Goal: Task Accomplishment & Management: Manage account settings

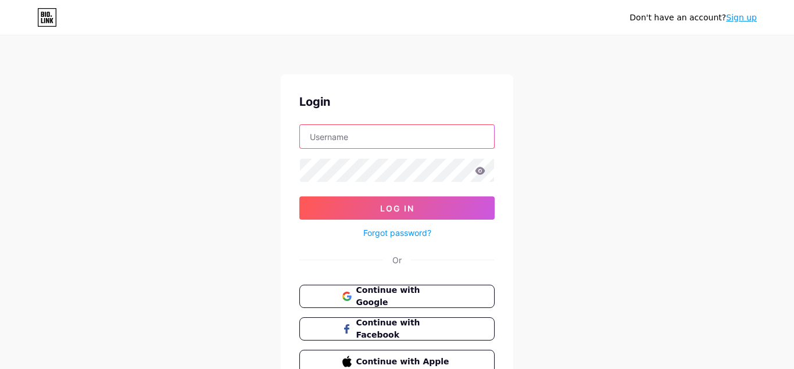
click at [322, 141] on input "text" at bounding box center [397, 136] width 194 height 23
type input "[EMAIL_ADDRESS][DOMAIN_NAME]"
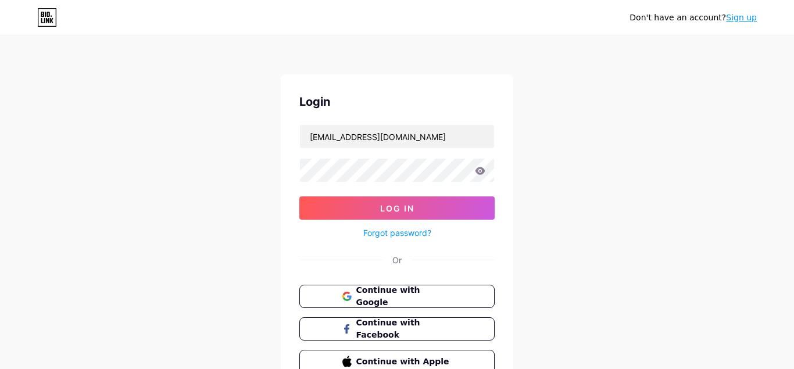
click at [321, 158] on div at bounding box center [396, 170] width 195 height 24
drag, startPoint x: 381, startPoint y: 216, endPoint x: 353, endPoint y: 121, distance: 98.7
click at [381, 216] on button "Log In" at bounding box center [396, 207] width 195 height 23
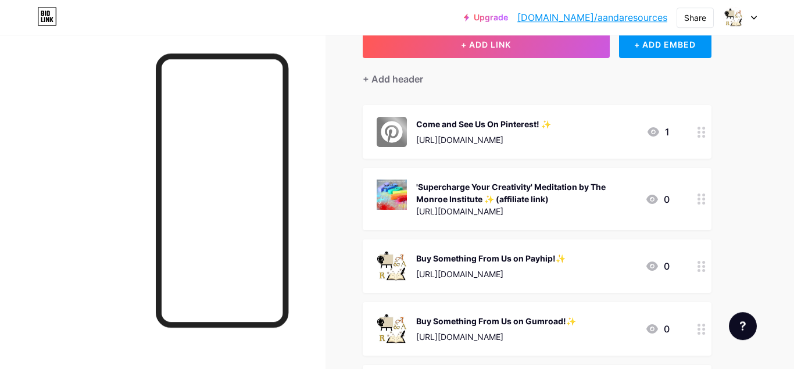
scroll to position [59, 0]
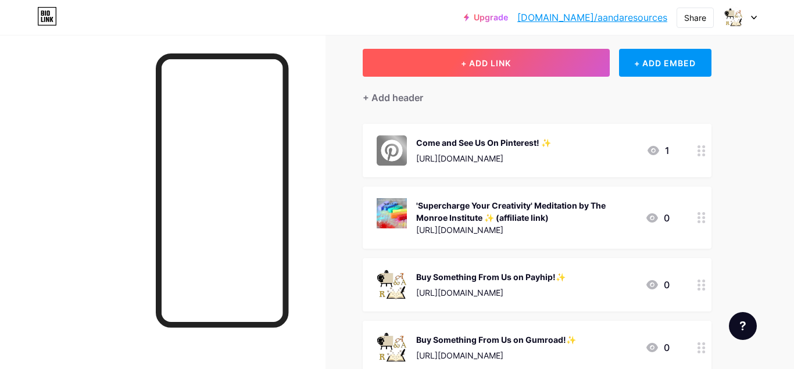
click at [516, 63] on button "+ ADD LINK" at bounding box center [485, 63] width 247 height 28
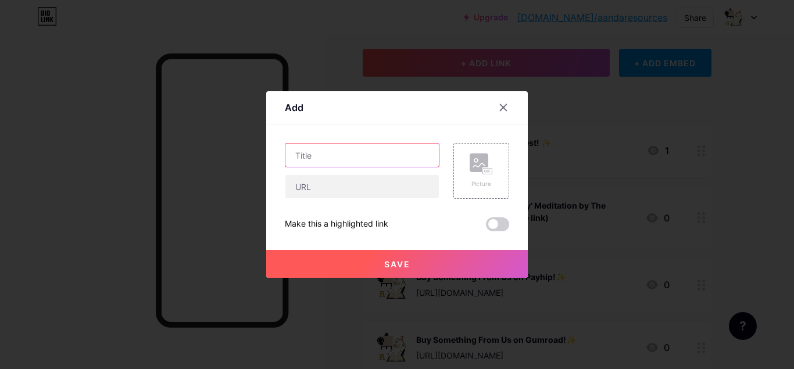
click at [351, 157] on input "text" at bounding box center [361, 154] width 153 height 23
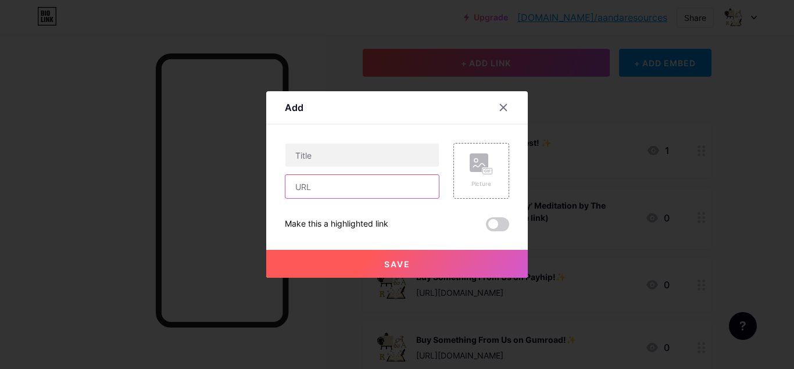
click at [340, 178] on input "text" at bounding box center [361, 186] width 153 height 23
paste input "[URL][DOMAIN_NAME]"
type input "[URL][DOMAIN_NAME]"
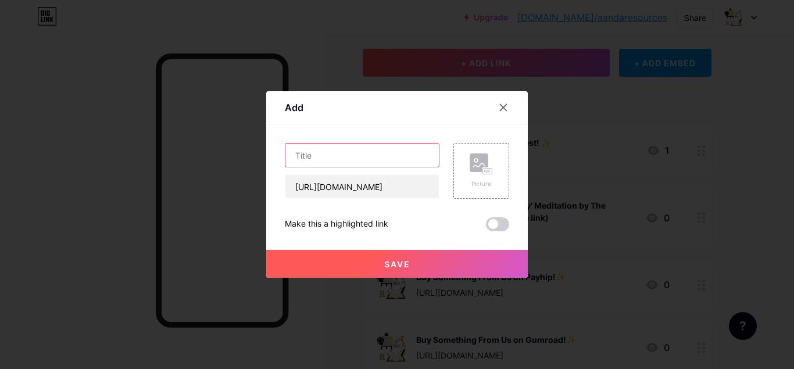
click at [332, 155] on input "text" at bounding box center [361, 154] width 153 height 23
click at [360, 157] on input "Buy Something from Us on Ko-Fi!" at bounding box center [361, 154] width 153 height 23
click at [430, 157] on input "Buy Something From Us on Ko-Fi!" at bounding box center [361, 154] width 153 height 23
paste input "✨"
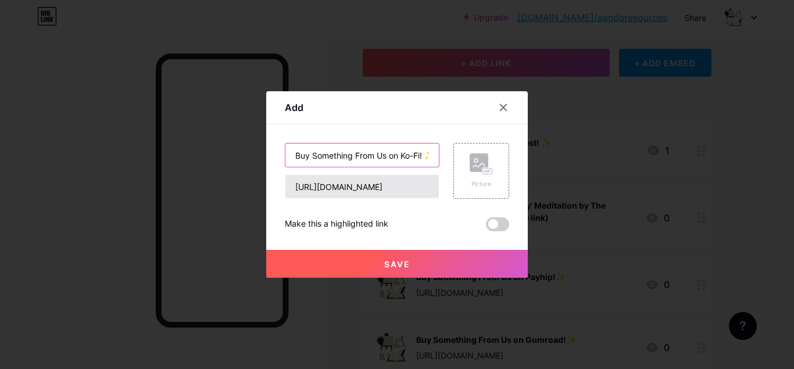
scroll to position [0, 9]
type input "Buy Something From Us on Ko-Fi! ✨"
click at [483, 171] on rect at bounding box center [487, 171] width 9 height 6
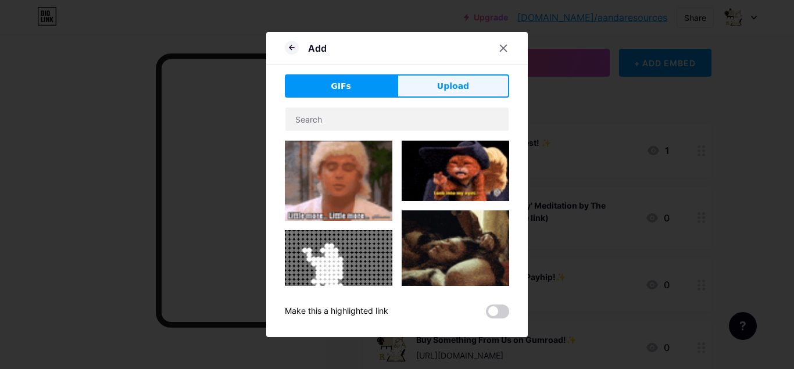
click at [441, 85] on span "Upload" at bounding box center [453, 86] width 32 height 12
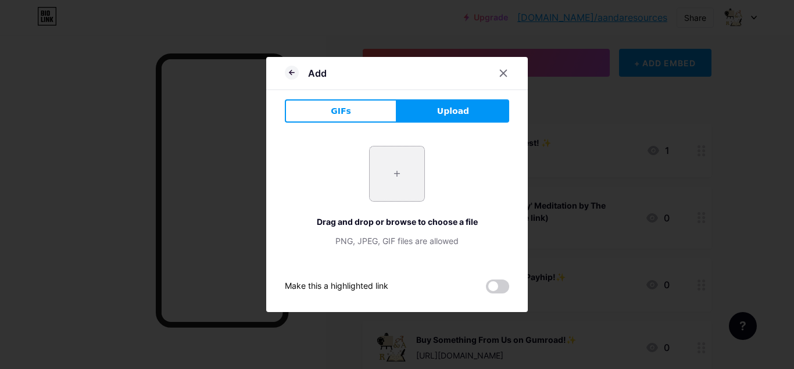
click at [400, 178] on input "file" at bounding box center [396, 173] width 55 height 55
type input "C:\fakepath\Copy of MAIN GUMROAD PROFILE BUSINESS LOGO 200PX.png"
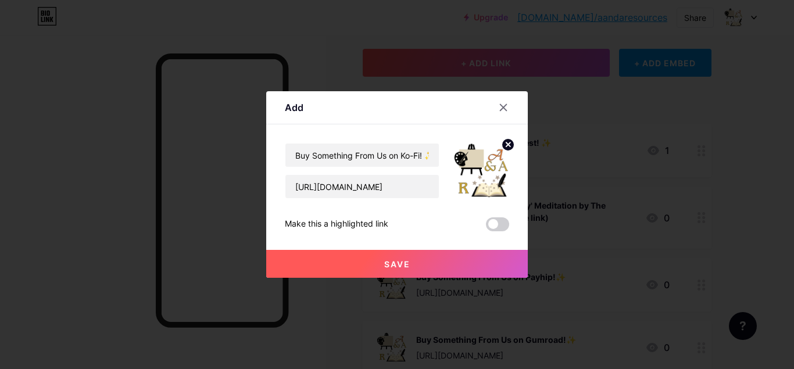
click at [400, 265] on span "Save" at bounding box center [397, 264] width 26 height 10
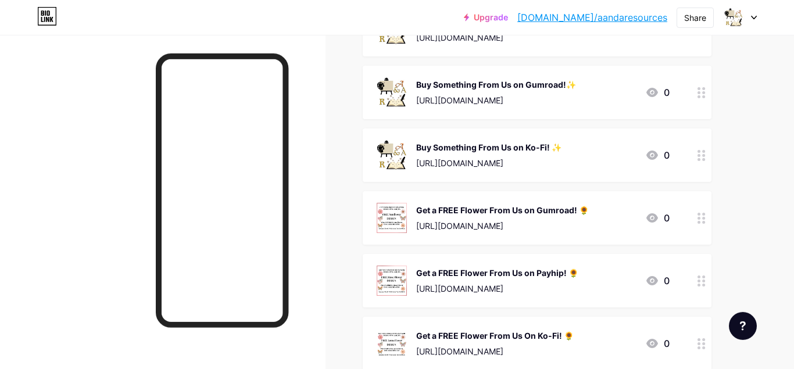
scroll to position [237, 0]
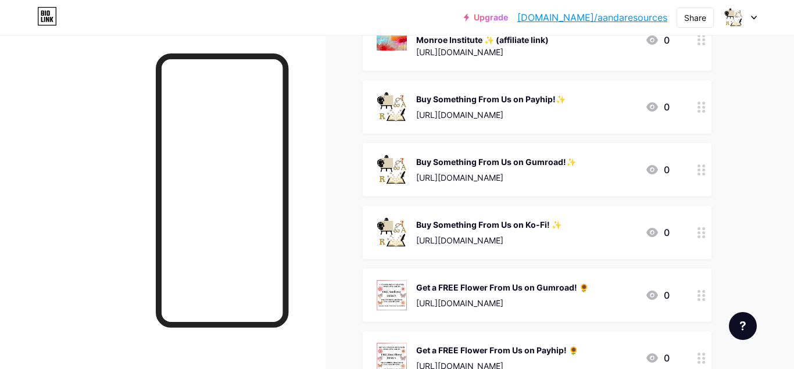
click at [702, 109] on icon at bounding box center [701, 107] width 8 height 11
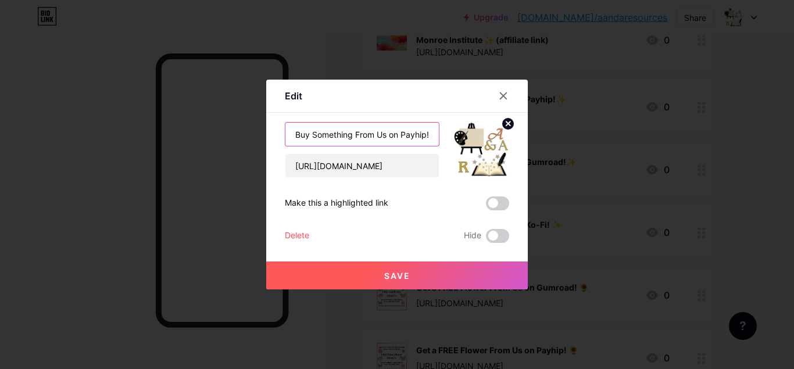
scroll to position [0, 12]
drag, startPoint x: 367, startPoint y: 132, endPoint x: 437, endPoint y: 132, distance: 70.3
click at [437, 132] on input "Buy Something From Us on Payhip!✨" at bounding box center [361, 134] width 153 height 23
click at [416, 135] on input "Buy Something From Us on Payhip!✨" at bounding box center [361, 134] width 153 height 23
click at [429, 136] on input "Buy Something From Us on Payhip!✨" at bounding box center [361, 134] width 153 height 23
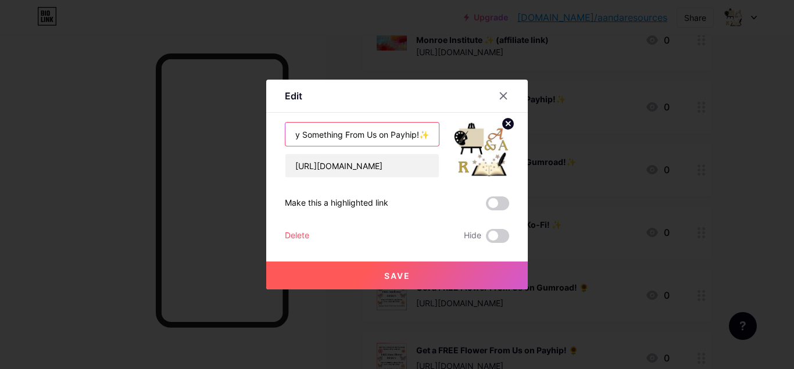
paste input "🎨📖"
type input "Buy Something From Us on Payhip!✨🎨📖"
click at [409, 271] on span "Save" at bounding box center [397, 276] width 26 height 10
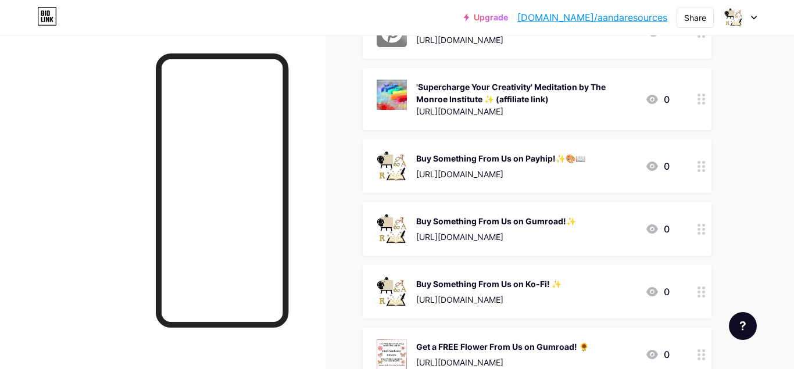
scroll to position [237, 0]
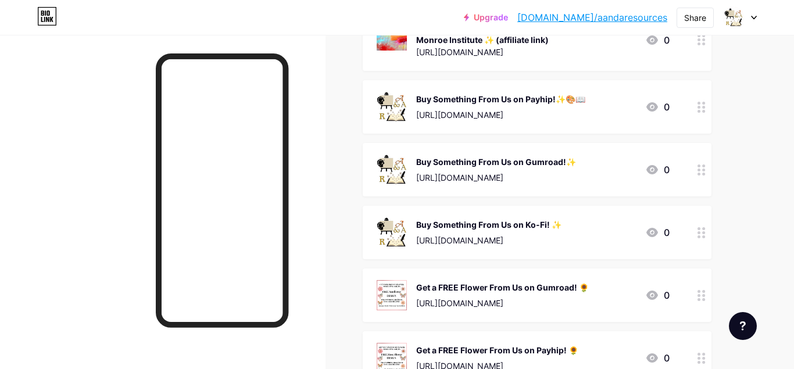
click at [704, 173] on circle at bounding box center [703, 174] width 3 height 3
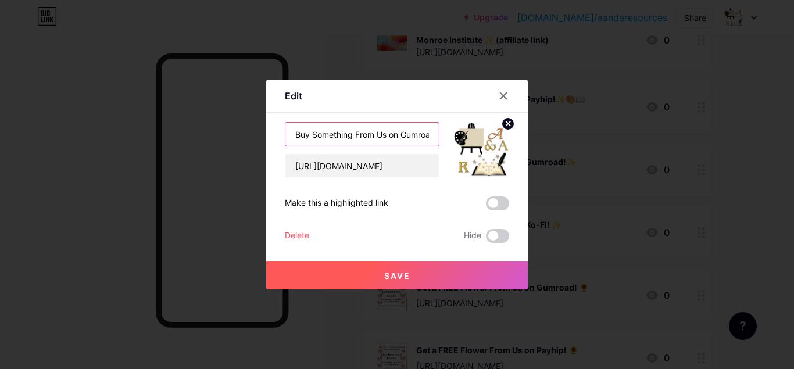
scroll to position [0, 21]
drag, startPoint x: 401, startPoint y: 138, endPoint x: 445, endPoint y: 134, distance: 44.3
click at [439, 134] on input "Buy Something From Us on Gumroad!✨" at bounding box center [361, 134] width 153 height 23
click at [421, 135] on input "Buy Something From Us on Gumroad!✨" at bounding box center [361, 134] width 153 height 23
click at [429, 134] on input "Buy Something From Us on Gumroad!✨" at bounding box center [361, 134] width 153 height 23
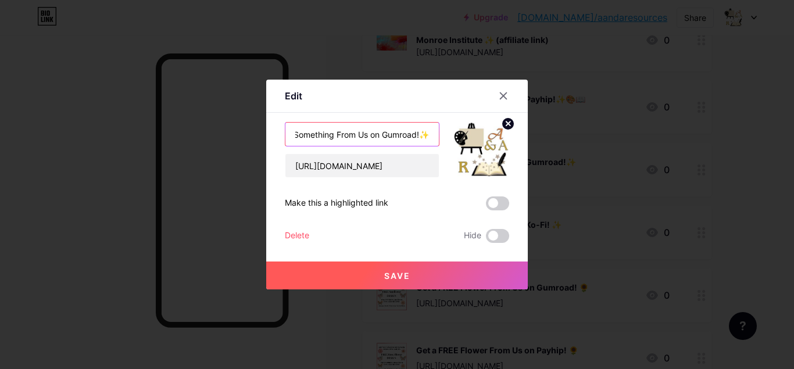
paste input "🎨📖"
type input "Buy Something From Us on Gumroad!✨🎨📖"
click at [407, 277] on span "Save" at bounding box center [397, 276] width 26 height 10
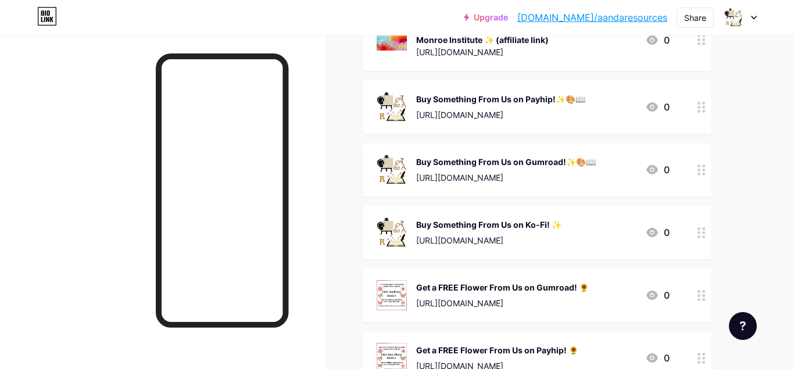
click at [698, 235] on circle at bounding box center [698, 236] width 3 height 3
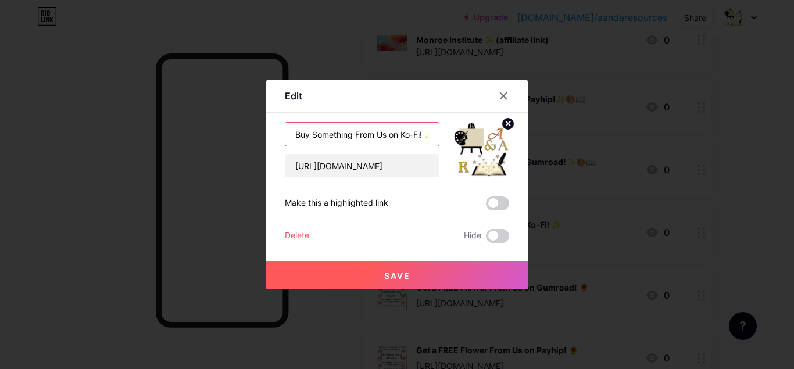
drag, startPoint x: 383, startPoint y: 139, endPoint x: 426, endPoint y: 138, distance: 43.6
click at [426, 138] on input "Buy Something From Us on Ko-Fi! ✨" at bounding box center [361, 134] width 153 height 23
click at [427, 134] on input "Buy Something From Us on Ko-Fi! ✨" at bounding box center [361, 134] width 153 height 23
paste input "🎨📖"
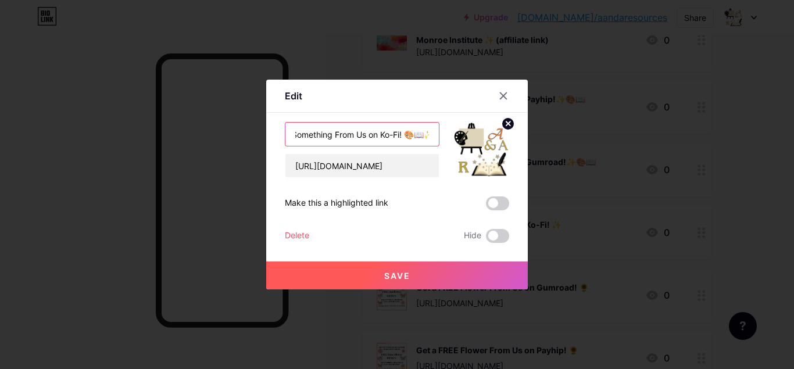
click at [404, 135] on input "Buy Something From Us on Ko-Fi! 🎨📖✨" at bounding box center [361, 134] width 153 height 23
click at [407, 135] on input "Buy Something From Us on Ko-Fi! 🎨📖✨" at bounding box center [361, 134] width 153 height 23
click at [407, 134] on input "Buy Something From Us on Ko-Fi! 🎨📖✨" at bounding box center [361, 134] width 153 height 23
click at [405, 133] on input "Buy Something From Us on Ko-Fi! 🎨📖✨" at bounding box center [361, 134] width 153 height 23
click at [394, 134] on input "Buy Something From Us on Ko-Fi! 🎨📖✨" at bounding box center [361, 134] width 153 height 23
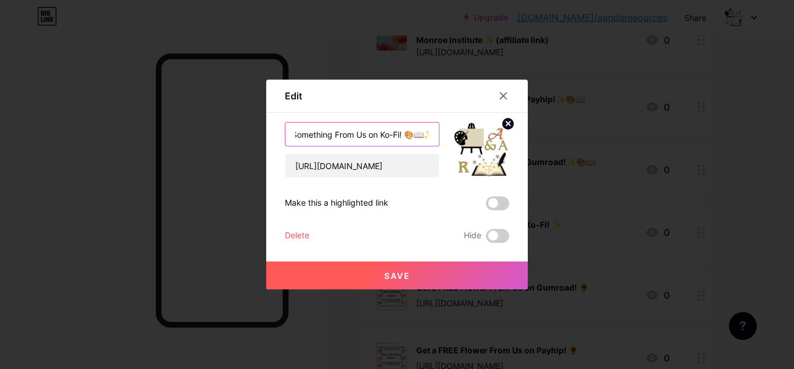
click at [407, 134] on input "Buy Something From Us on Ko-Fi! 🎨📖✨" at bounding box center [361, 134] width 153 height 23
click at [405, 133] on input "Buy Something From Us on Ko-Fi! 🎨📖✨" at bounding box center [361, 134] width 153 height 23
click at [405, 135] on input "Buy Something From Us on Ko-Fi! 🎨📖✨" at bounding box center [361, 134] width 153 height 23
paste input "✨"
type input "Buy Something From Us on Ko-Fi! ✨🎨📖✨"
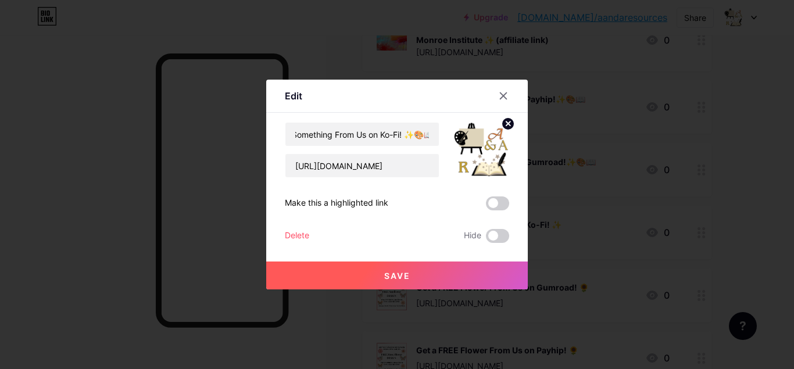
click at [401, 268] on button "Save" at bounding box center [396, 275] width 261 height 28
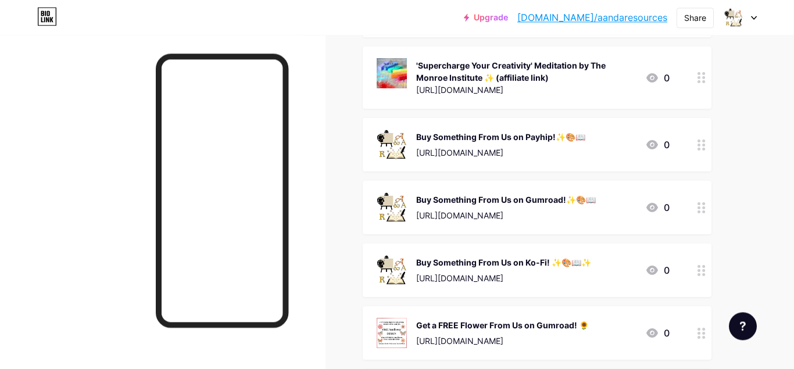
scroll to position [178, 0]
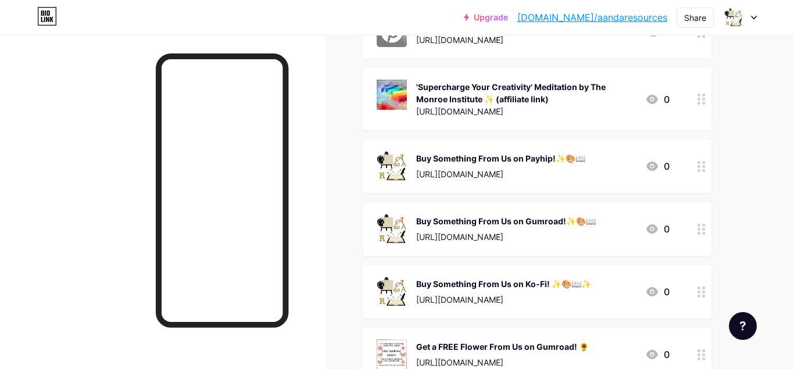
click at [703, 171] on div at bounding box center [701, 165] width 20 height 53
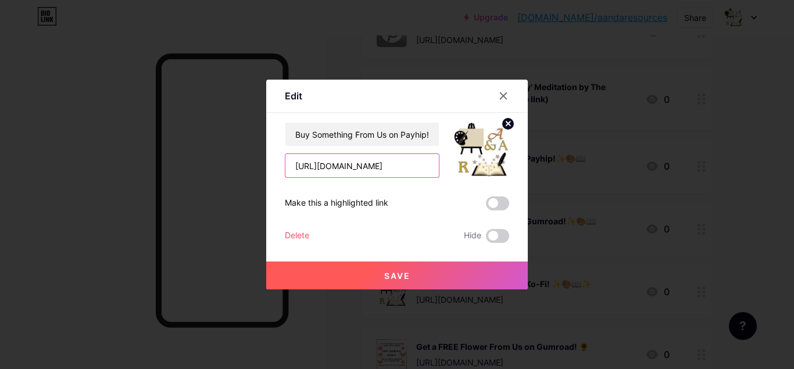
click at [390, 163] on input "[URL][DOMAIN_NAME]" at bounding box center [361, 165] width 153 height 23
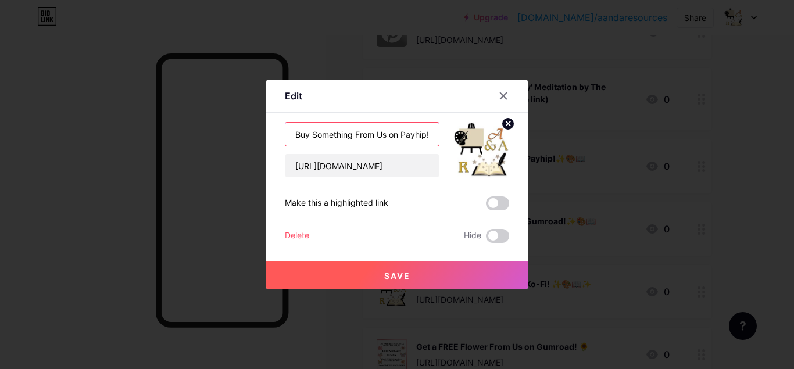
scroll to position [0, 35]
drag, startPoint x: 406, startPoint y: 134, endPoint x: 444, endPoint y: 128, distance: 38.2
click at [439, 128] on input "Buy Something From Us on Payhip!✨🎨📖" at bounding box center [361, 134] width 153 height 23
click at [405, 134] on input "Buy Something From Us on Payhip!✨🎨📖" at bounding box center [361, 134] width 153 height 23
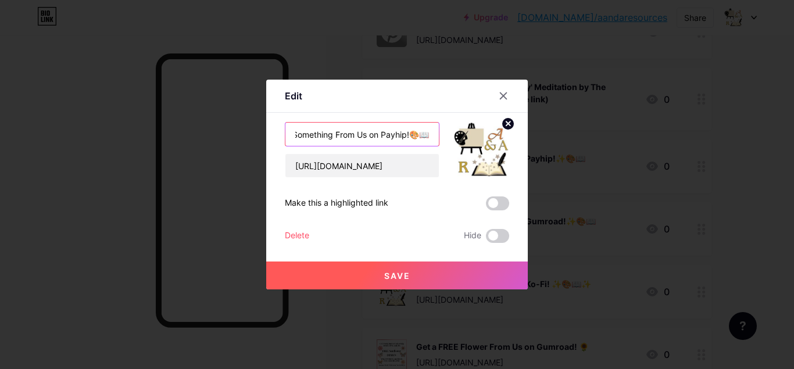
type input "Buy Something From Us on Payhip!🎨📖"
click at [407, 275] on span "Save" at bounding box center [397, 276] width 26 height 10
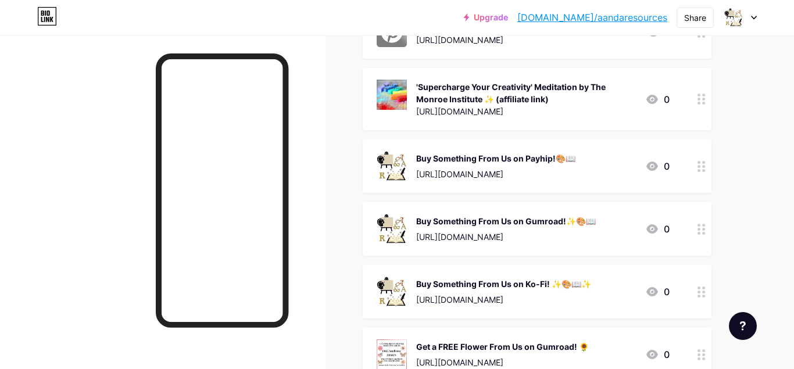
click at [701, 170] on icon at bounding box center [701, 166] width 8 height 11
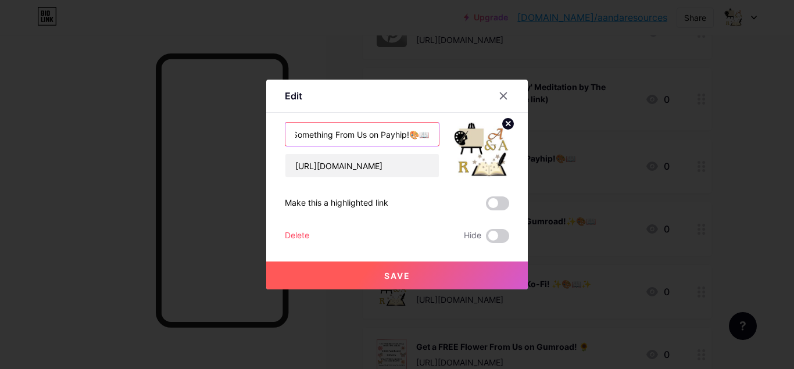
drag, startPoint x: 393, startPoint y: 138, endPoint x: 448, endPoint y: 136, distance: 55.2
click at [439, 136] on input "Buy Something From Us on Payhip!🎨📖" at bounding box center [361, 134] width 153 height 23
click at [418, 135] on input "Buy Something From Us on Payhip!🎨📖" at bounding box center [361, 134] width 153 height 23
click at [428, 135] on input "Buy Something From Us on Payhip!🎨📖" at bounding box center [361, 134] width 153 height 23
paste input "✨"
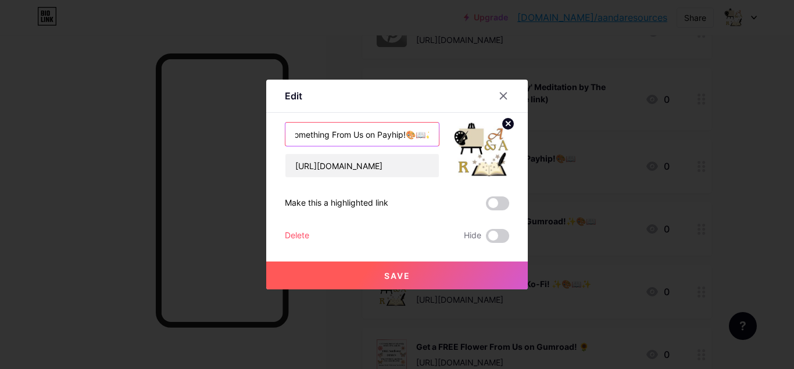
scroll to position [0, 35]
type input "Buy Something From Us on Payhip!🎨📖✨"
click at [411, 272] on button "Save" at bounding box center [396, 275] width 261 height 28
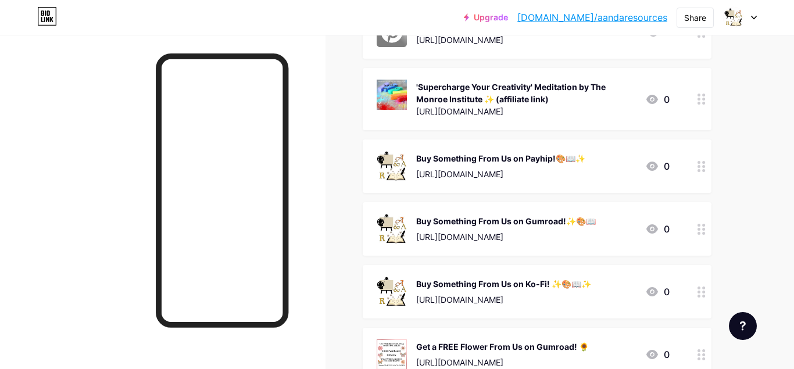
drag, startPoint x: 589, startPoint y: 160, endPoint x: 556, endPoint y: 161, distance: 33.2
click at [555, 162] on div "Buy Something From Us on Payhip!🎨📖✨" at bounding box center [500, 158] width 169 height 12
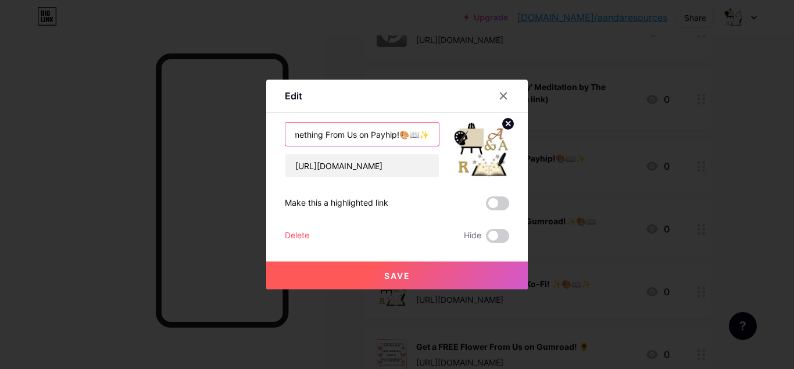
drag, startPoint x: 399, startPoint y: 138, endPoint x: 454, endPoint y: 138, distance: 55.2
click at [439, 138] on input "Buy Something From Us on Payhip!🎨📖✨" at bounding box center [361, 134] width 153 height 23
click at [412, 138] on input "Buy Something From Us on Payhip!🎨📖✨" at bounding box center [361, 134] width 153 height 23
click at [394, 135] on input "Buy Something From Us on Payhip!🎨📖✨" at bounding box center [361, 134] width 153 height 23
drag, startPoint x: 395, startPoint y: 135, endPoint x: 426, endPoint y: 133, distance: 30.8
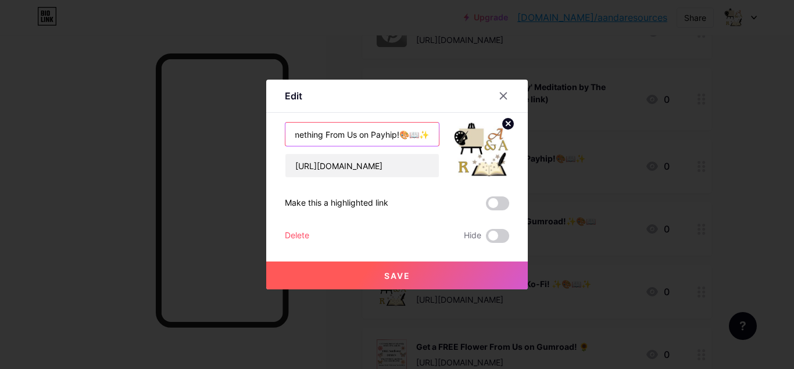
click at [426, 133] on input "Buy Something From Us on Payhip!🎨📖✨" at bounding box center [361, 134] width 153 height 23
click at [503, 98] on icon at bounding box center [502, 95] width 9 height 9
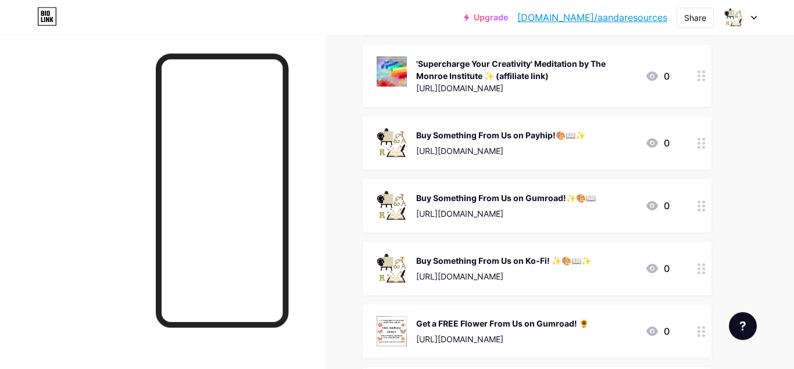
scroll to position [178, 0]
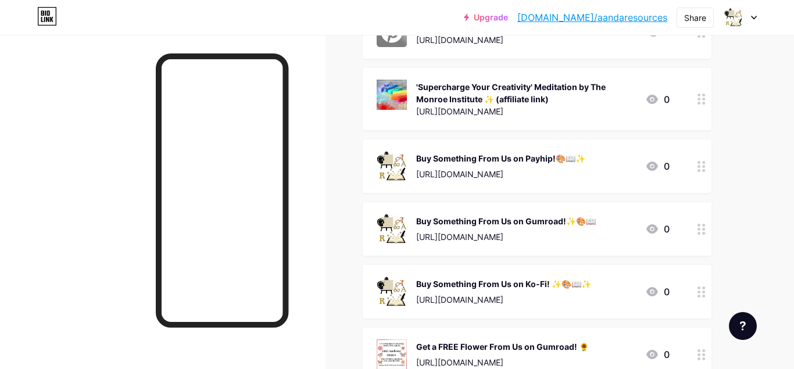
click at [708, 169] on div at bounding box center [701, 165] width 20 height 53
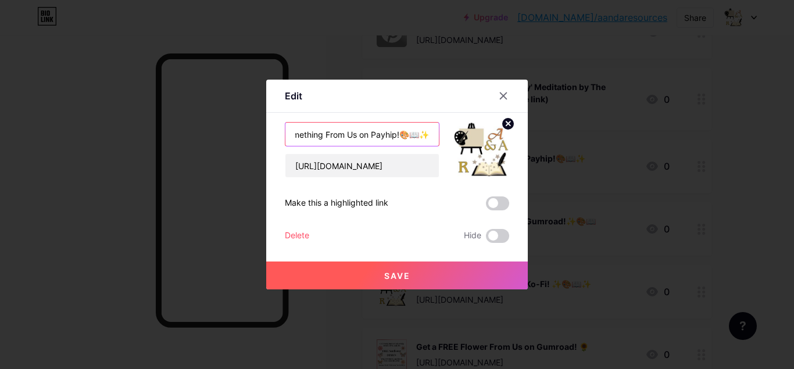
scroll to position [0, 35]
drag, startPoint x: 396, startPoint y: 134, endPoint x: 432, endPoint y: 134, distance: 36.0
click at [432, 134] on input "Buy Something From Us on Payhip!🎨📖✨" at bounding box center [361, 134] width 153 height 23
click at [408, 138] on input "Buy Something From Us on Payhip!🎨📖✨" at bounding box center [361, 134] width 153 height 23
click at [397, 134] on input "Buy Something From Us on Payhip!🎨📖✨" at bounding box center [361, 134] width 153 height 23
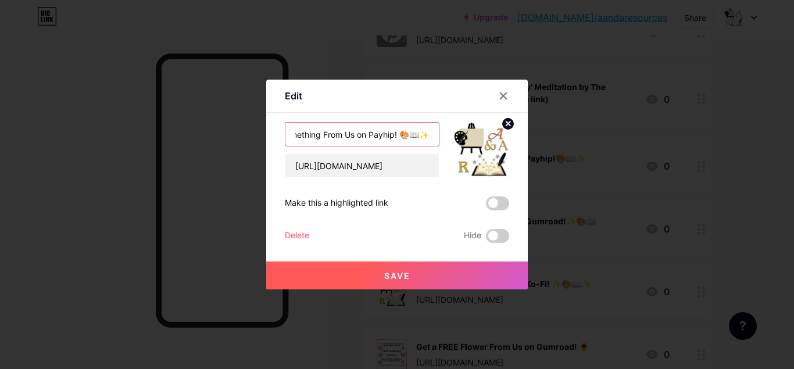
type input "Buy Something From Us on Payhip! 🎨📖✨"
click at [374, 264] on button "Save" at bounding box center [396, 275] width 261 height 28
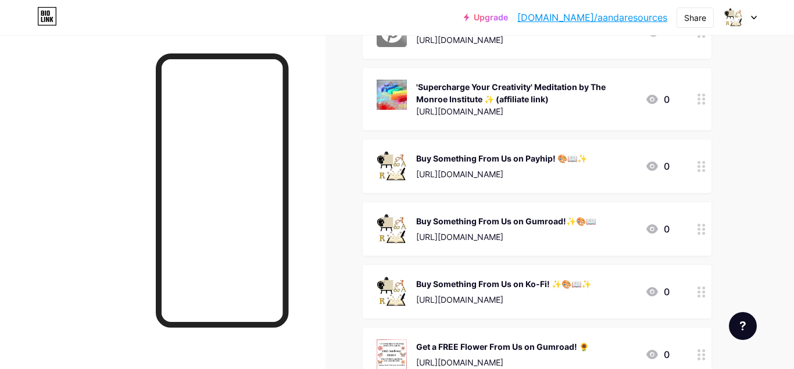
click at [706, 228] on div at bounding box center [701, 228] width 20 height 53
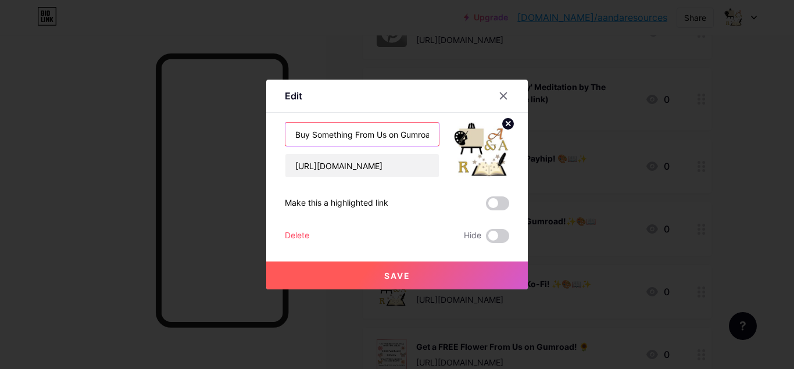
scroll to position [0, 44]
drag, startPoint x: 386, startPoint y: 138, endPoint x: 451, endPoint y: 137, distance: 65.6
click at [439, 137] on input "Buy Something From Us on Gumroad!✨🎨📖" at bounding box center [361, 134] width 153 height 23
click at [403, 134] on input "Buy Something From Us on Gumroad!✨🎨📖" at bounding box center [361, 134] width 153 height 23
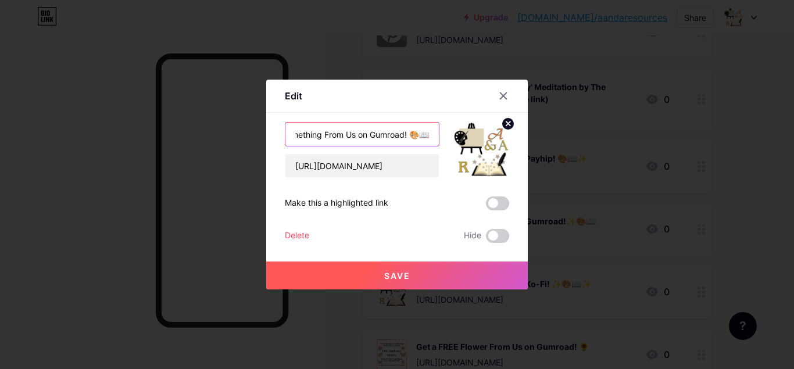
click at [433, 135] on input "Buy Something From Us on Gumroad! 🎨📖" at bounding box center [361, 134] width 153 height 23
paste input "🎨📖✨"
click at [417, 137] on input "Buy Something From Us on Gumroad! 🎨📖🎨📖✨" at bounding box center [361, 134] width 153 height 23
drag, startPoint x: 397, startPoint y: 134, endPoint x: 375, endPoint y: 134, distance: 22.7
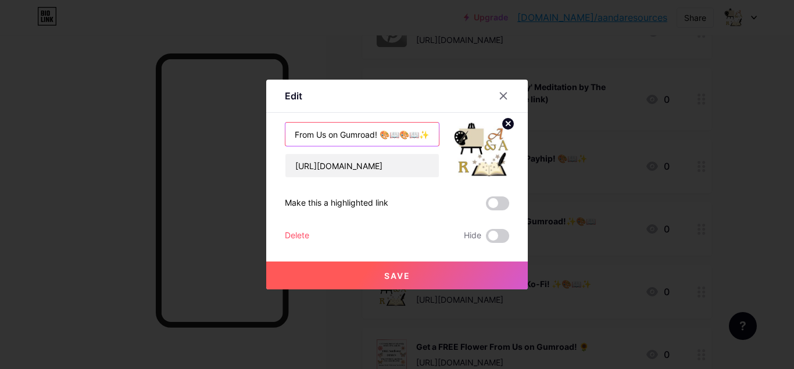
click at [375, 134] on input "Buy Something From Us on Gumroad! 🎨📖🎨📖✨" at bounding box center [361, 134] width 153 height 23
type input "Buy Something From Us on Gumroad! 🎨📖✨"
click at [400, 267] on button "Save" at bounding box center [396, 275] width 261 height 28
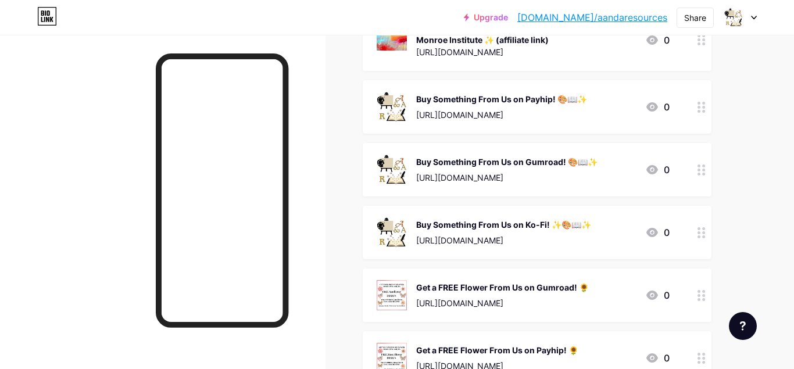
scroll to position [296, 0]
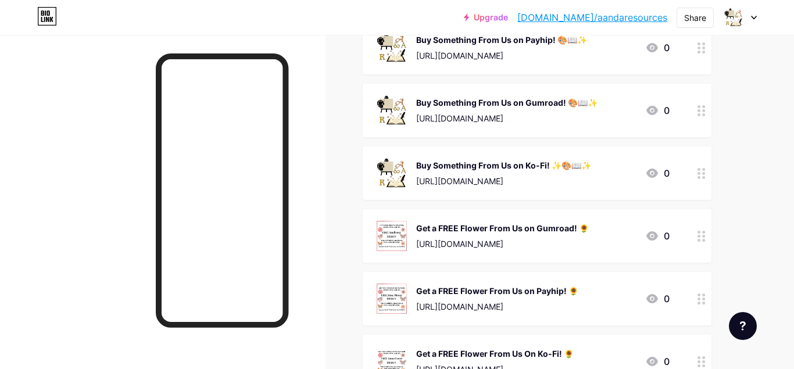
click at [701, 174] on icon at bounding box center [701, 173] width 8 height 11
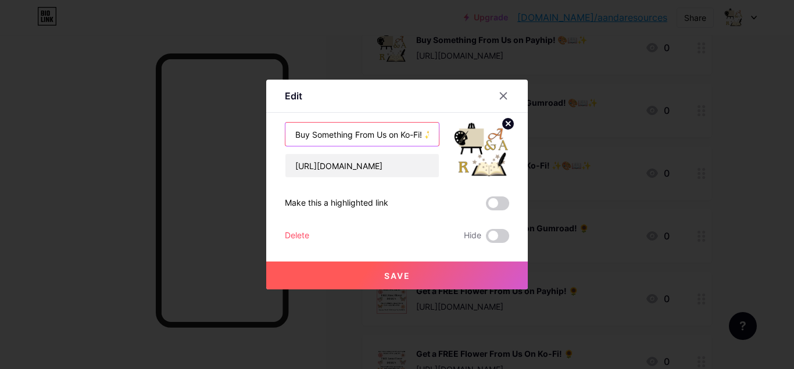
scroll to position [0, 42]
drag, startPoint x: 383, startPoint y: 135, endPoint x: 458, endPoint y: 138, distance: 74.4
click at [439, 138] on input "Buy Something From Us on Ko-Fi! ✨🎨📖✨" at bounding box center [361, 134] width 153 height 23
click at [404, 141] on input "Buy Something From Us on Ko-Fi! ✨🎨📖✨" at bounding box center [361, 134] width 153 height 23
click at [421, 134] on input "Buy Something From Us on Ko-Fi! ✨🎨📖✨" at bounding box center [361, 134] width 153 height 23
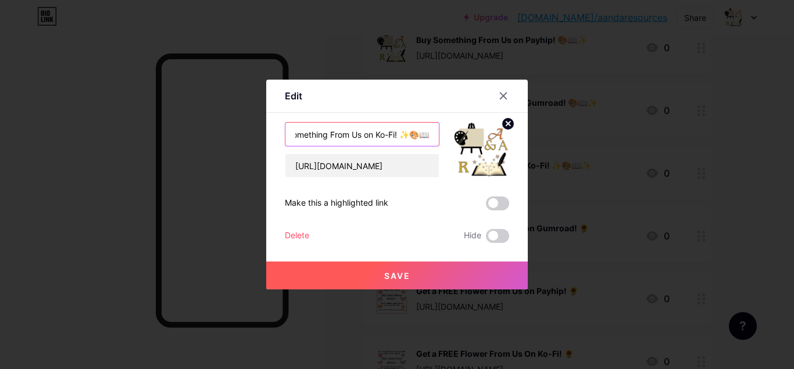
scroll to position [0, 31]
click at [397, 134] on input "Buy Something From Us on Ko-Fi! ✨🎨📖" at bounding box center [361, 134] width 153 height 23
type input "Buy Something From Us on Ko-Fi! ✨🎨📖"
click at [412, 267] on button "Save" at bounding box center [396, 275] width 261 height 28
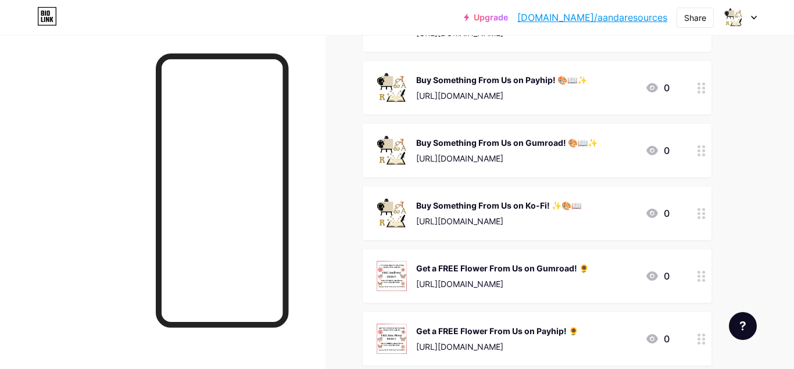
scroll to position [237, 0]
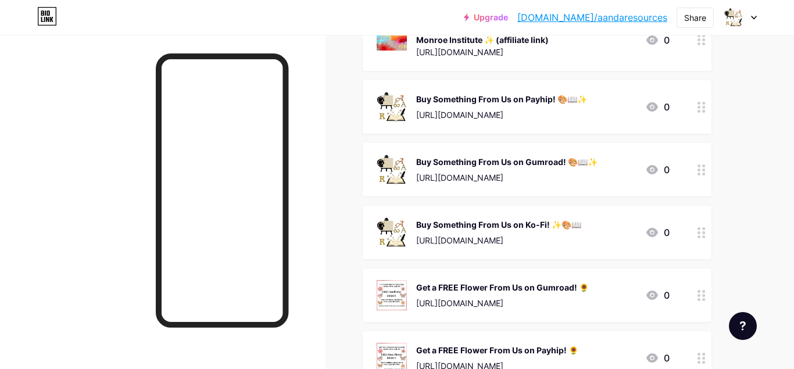
click at [705, 170] on div at bounding box center [701, 169] width 20 height 53
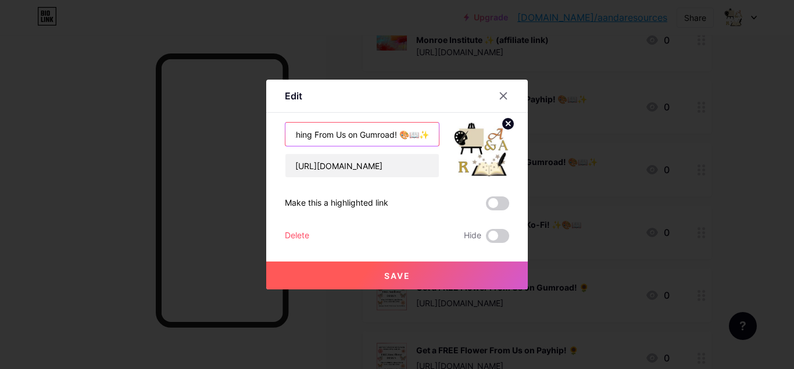
scroll to position [0, 46]
drag, startPoint x: 392, startPoint y: 134, endPoint x: 433, endPoint y: 135, distance: 41.3
click at [433, 135] on input "Buy Something From Us on Gumroad! 🎨📖✨" at bounding box center [361, 134] width 153 height 23
click at [423, 137] on input "Buy Something From Us on Gumroad! 🎨📖✨" at bounding box center [361, 134] width 153 height 23
drag, startPoint x: 430, startPoint y: 135, endPoint x: 420, endPoint y: 133, distance: 10.0
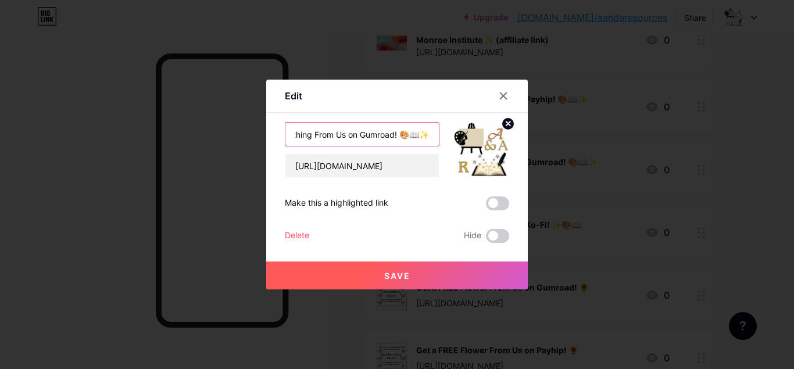
click at [420, 133] on input "Buy Something From Us on Gumroad! 🎨📖✨" at bounding box center [361, 134] width 153 height 23
click at [408, 133] on input "Buy Something From Us on Gumroad! 🎨📖" at bounding box center [361, 134] width 153 height 23
paste input "✨"
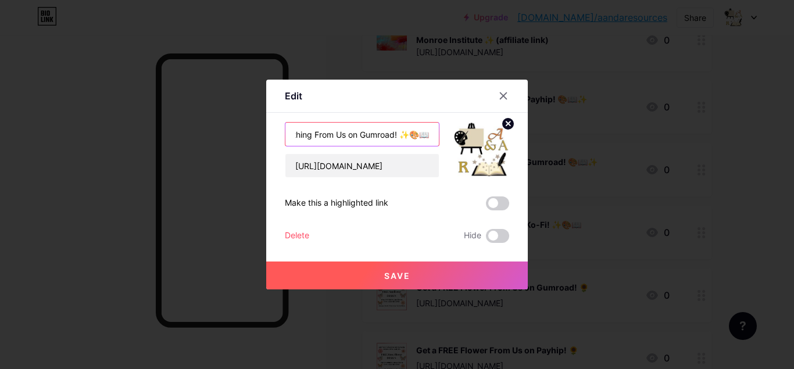
drag, startPoint x: 391, startPoint y: 132, endPoint x: 435, endPoint y: 142, distance: 45.2
click at [435, 142] on input "Buy Something From Us on Gumroad! ✨🎨📖" at bounding box center [361, 134] width 153 height 23
click at [415, 139] on input "Buy Something From Us on Gumroad! ✨🎨📖" at bounding box center [361, 134] width 153 height 23
click at [394, 134] on input "Buy Something From Us on Gumroad! ✨🎨📖" at bounding box center [361, 134] width 153 height 23
click at [396, 135] on input "Buy Something From Us on Gumroad! ✨🎨📖" at bounding box center [361, 134] width 153 height 23
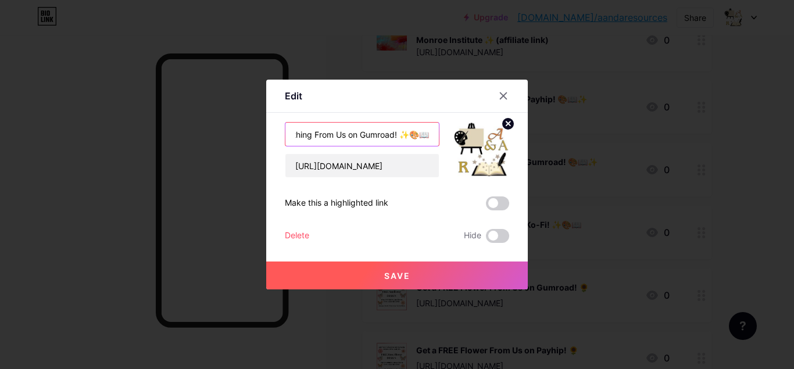
type input "Buy Something From Us on Gumroad! ✨🎨📖"
click at [428, 271] on button "Save" at bounding box center [396, 275] width 261 height 28
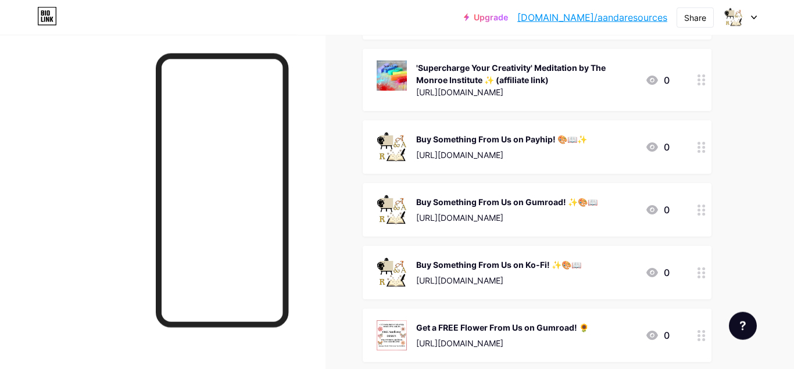
scroll to position [178, 0]
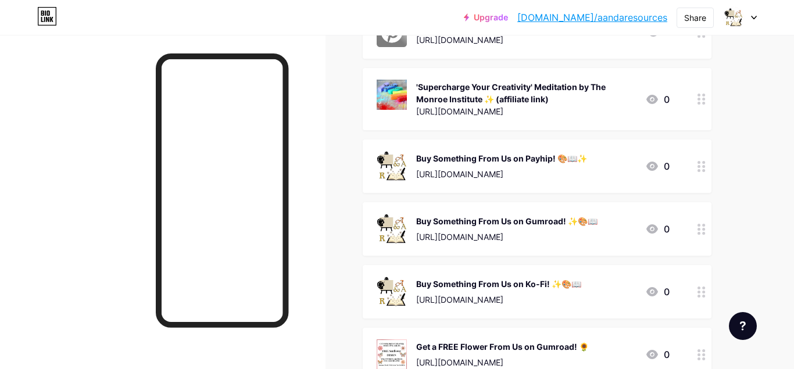
click at [700, 169] on icon at bounding box center [701, 166] width 8 height 11
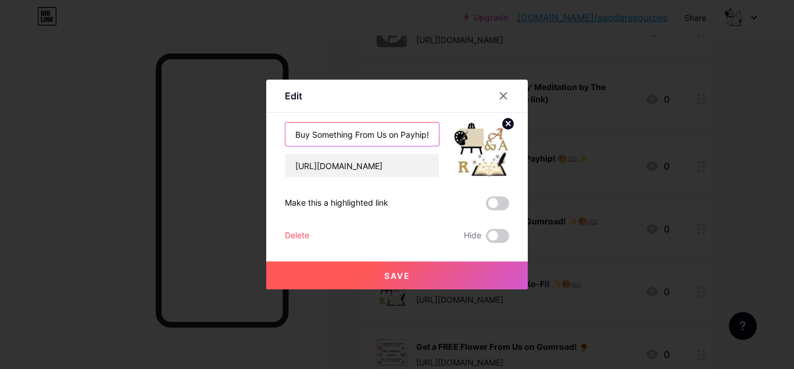
scroll to position [0, 37]
drag, startPoint x: 396, startPoint y: 135, endPoint x: 446, endPoint y: 135, distance: 50.0
click at [439, 135] on input "Buy Something From Us on Payhip! 🎨📖✨" at bounding box center [361, 134] width 153 height 23
click at [405, 137] on input "Buy Something From Us on Payhip! 🎨📖✨" at bounding box center [361, 134] width 153 height 23
drag, startPoint x: 427, startPoint y: 135, endPoint x: 421, endPoint y: 134, distance: 5.8
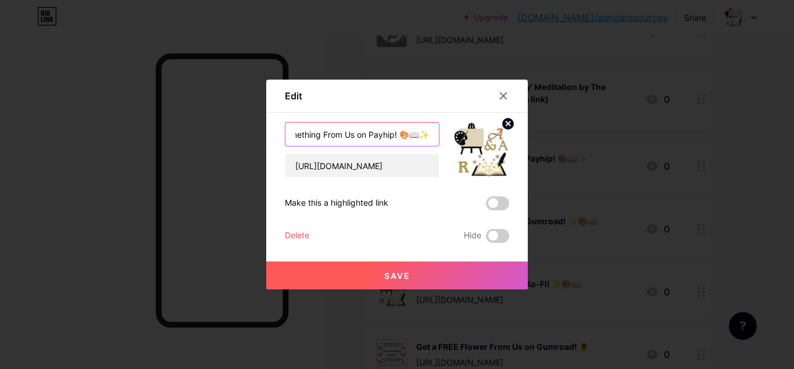
click at [421, 134] on input "Buy Something From Us on Payhip! 🎨📖✨" at bounding box center [361, 134] width 153 height 23
click at [407, 135] on input "Buy Something From Us on Payhip! 🎨📖" at bounding box center [361, 134] width 153 height 23
click at [405, 133] on input "Buy Something From Us on Payhip! 🎨📖" at bounding box center [361, 134] width 153 height 23
click at [407, 135] on input "Buy Something From Us on Payhip! 🎨📖" at bounding box center [361, 134] width 153 height 23
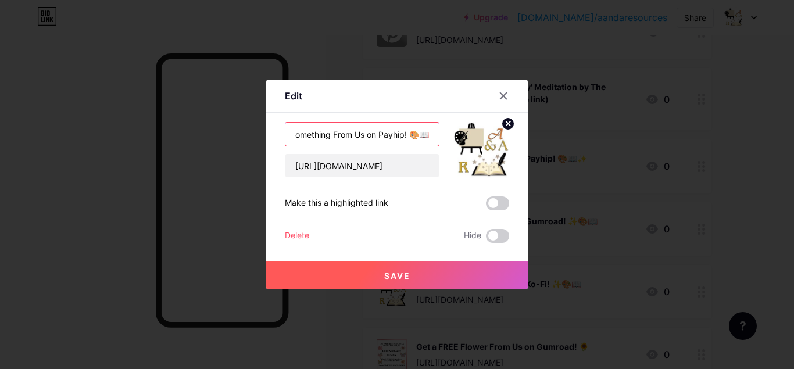
paste input "✨"
type input "Buy Something From Us on Payhip! ✨🎨📖"
click at [406, 275] on span "Save" at bounding box center [397, 276] width 26 height 10
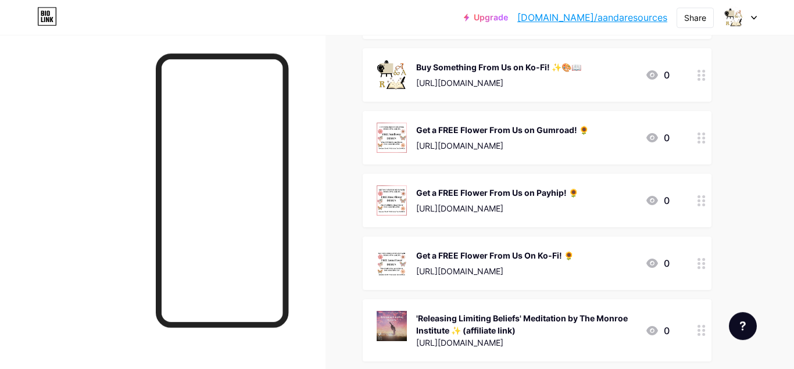
scroll to position [415, 0]
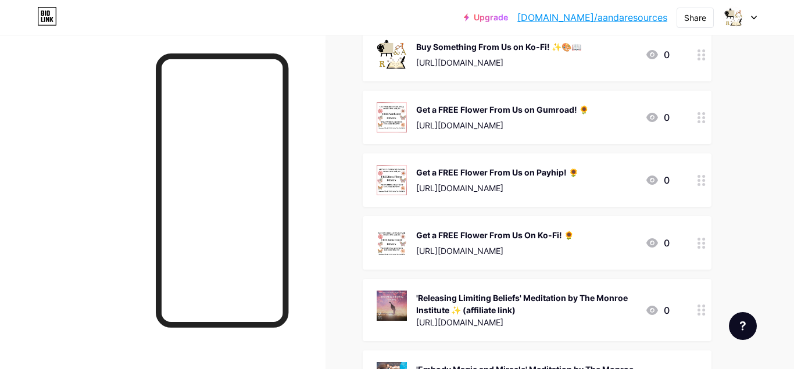
click at [700, 125] on div at bounding box center [701, 117] width 20 height 53
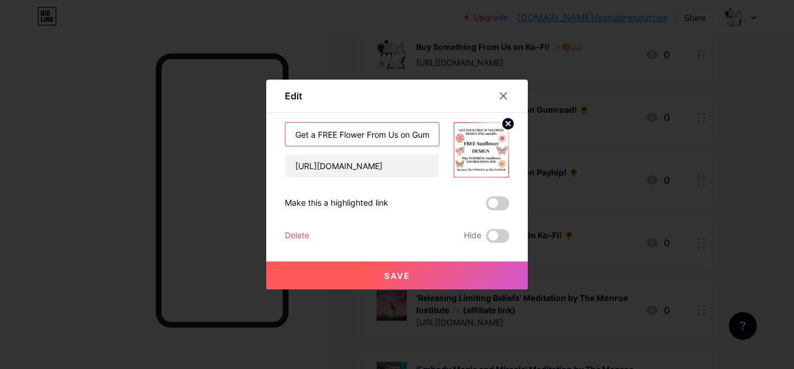
scroll to position [0, 37]
drag, startPoint x: 390, startPoint y: 135, endPoint x: 442, endPoint y: 139, distance: 51.9
click at [439, 139] on input "Get a FREE Flower From Us on Gumroad! 🌻" at bounding box center [361, 134] width 153 height 23
click at [430, 134] on input "Get a FREE Flower From Us on Gumroad! 🌻" at bounding box center [361, 134] width 153 height 23
paste input "🌹"
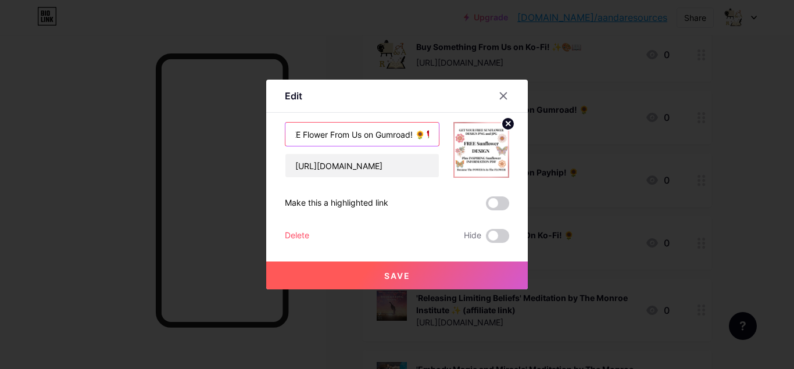
scroll to position [0, 48]
click at [417, 137] on input "Get a FREE Flower From Us on Gumroad! 🌻🌹" at bounding box center [361, 134] width 153 height 23
click at [413, 134] on input "Get a FREE Flower From Us on Gumroad! 🌻🌹" at bounding box center [361, 134] width 153 height 23
click at [416, 135] on input "Get a FREE Flower From Us on Gumroad! 🌻🌹" at bounding box center [361, 134] width 153 height 23
click at [418, 135] on input "Get a FREE Flower From Us on Gumroad! 🌻🌹" at bounding box center [361, 134] width 153 height 23
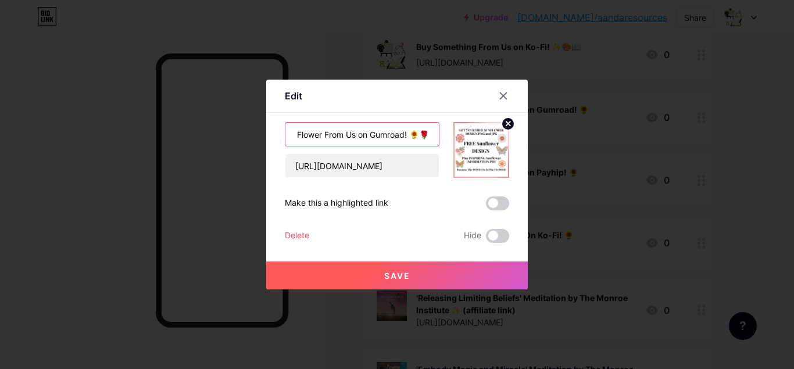
click at [419, 135] on input "Get a FREE Flower From Us on Gumroad! 🌻🌹" at bounding box center [361, 134] width 153 height 23
type input "Get a FREE Flower From Us on Gumroad! 🌻🌹"
click at [392, 271] on span "Save" at bounding box center [397, 276] width 26 height 10
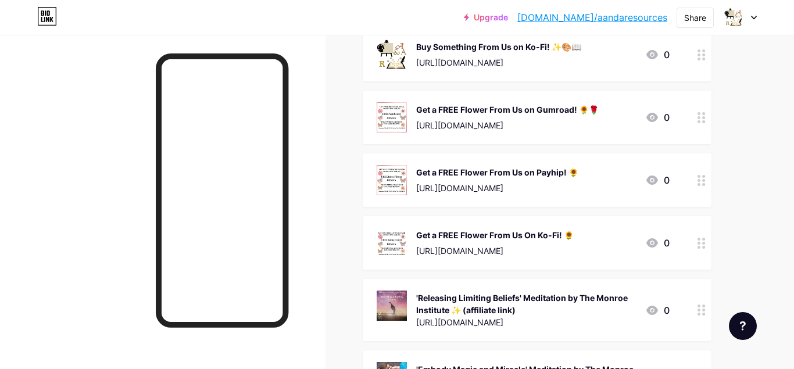
click at [700, 177] on icon at bounding box center [701, 180] width 8 height 11
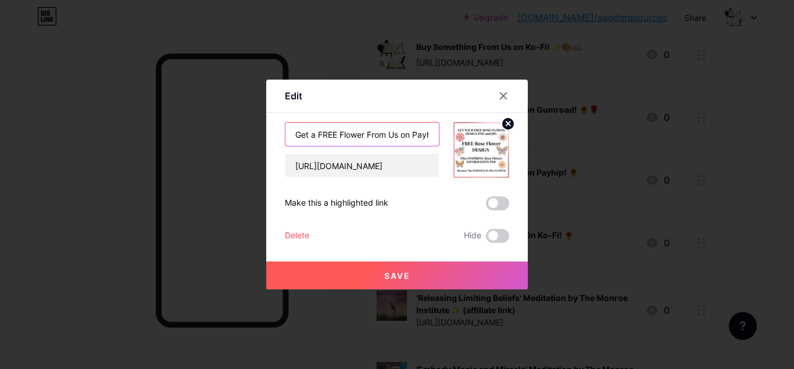
scroll to position [0, 27]
drag, startPoint x: 395, startPoint y: 139, endPoint x: 456, endPoint y: 139, distance: 61.0
click at [439, 139] on input "Get a FREE Flower From Us on Payhip! 🌻" at bounding box center [361, 134] width 153 height 23
click at [422, 134] on input "Get a FREE Flower From Us on Payhip! 🌻" at bounding box center [361, 134] width 153 height 23
click at [427, 134] on input "Get a FREE Flower From Us on Payhip! 🌻" at bounding box center [361, 134] width 153 height 23
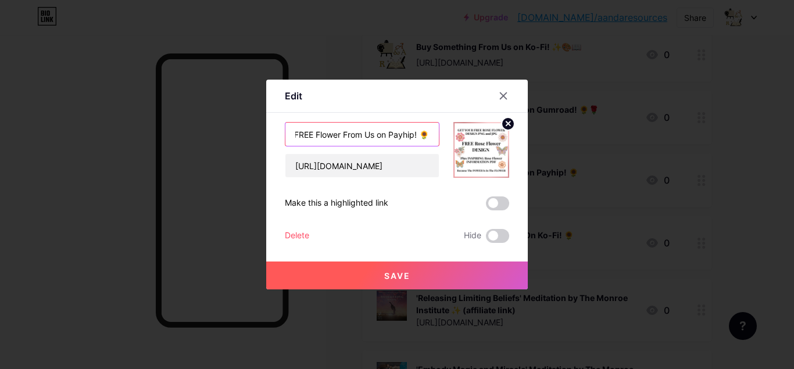
click at [418, 137] on input "Get a FREE Flower From Us on Payhip! 🌻" at bounding box center [361, 134] width 153 height 23
click at [417, 135] on input "Get a FREE Flower From Us on Payhip! 🌻" at bounding box center [361, 134] width 153 height 23
click at [417, 134] on input "Get a FREE Flower From Us on Payhip! 🌻" at bounding box center [361, 134] width 153 height 23
click at [421, 134] on input "Get a FREE Flower From Us on Payhip! 🌻" at bounding box center [361, 134] width 153 height 23
click at [405, 275] on span "Save" at bounding box center [397, 276] width 26 height 10
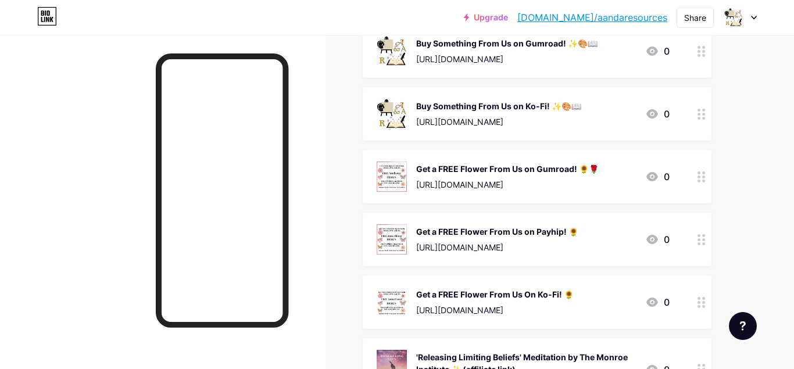
scroll to position [415, 0]
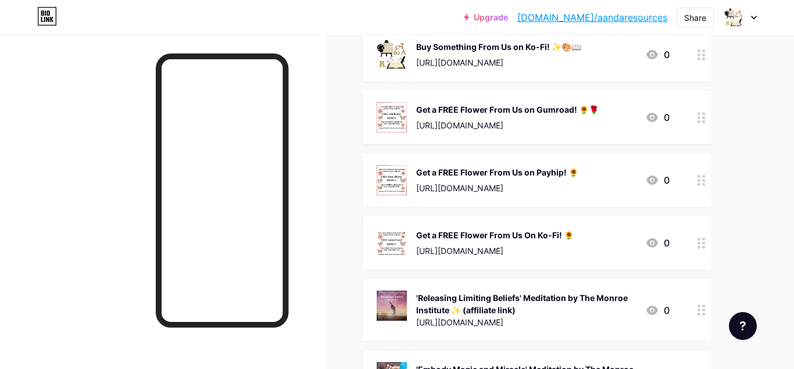
click at [701, 185] on div at bounding box center [701, 179] width 20 height 53
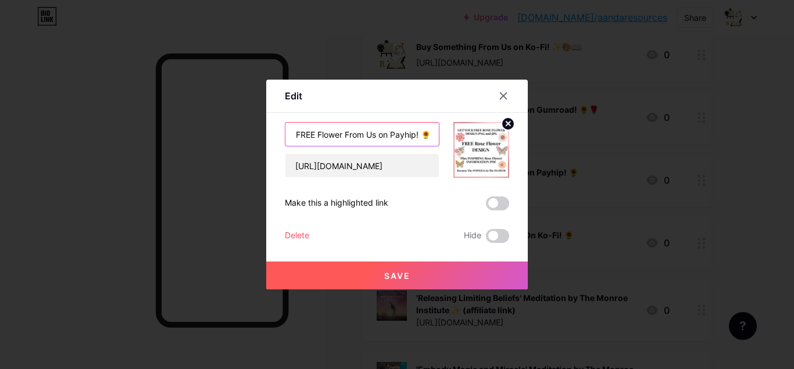
scroll to position [0, 27]
drag, startPoint x: 396, startPoint y: 139, endPoint x: 431, endPoint y: 139, distance: 35.4
click at [431, 139] on input "Get a FREE Flower From Us on Payhip! 🌻" at bounding box center [361, 134] width 153 height 23
click at [428, 135] on input "Get a FREE Flower From Us on Payhip! 🌻" at bounding box center [361, 134] width 153 height 23
paste input "🌹"
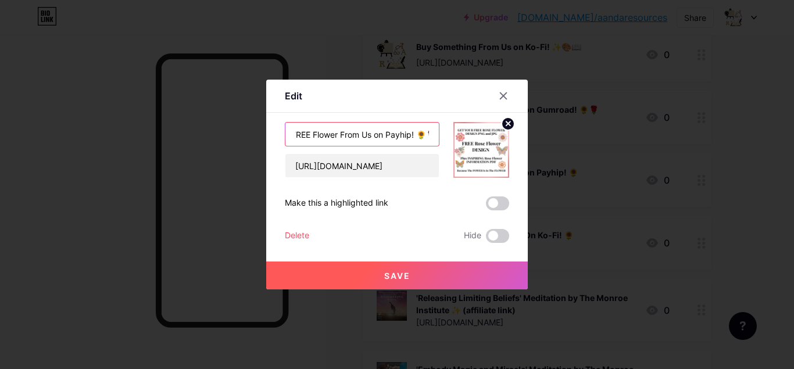
scroll to position [0, 38]
type input "Get a FREE Flower From Us on Payhip! 🌻🌹"
click at [397, 269] on button "Save" at bounding box center [396, 275] width 261 height 28
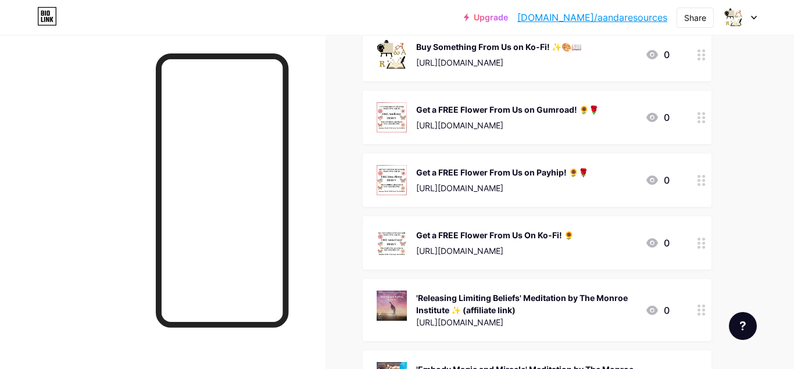
click at [698, 244] on icon at bounding box center [701, 243] width 8 height 11
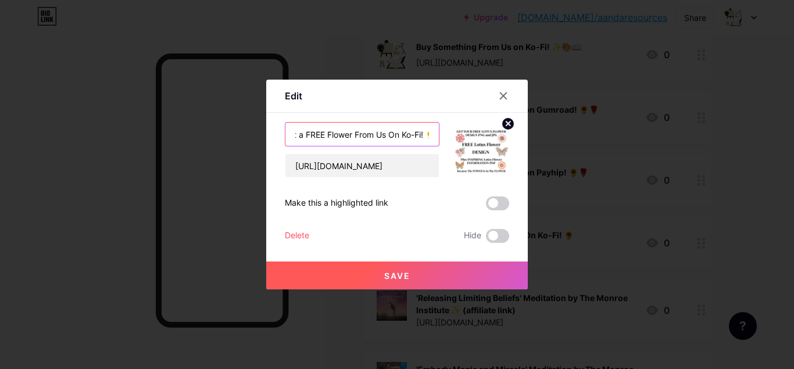
scroll to position [0, 23]
drag, startPoint x: 391, startPoint y: 139, endPoint x: 441, endPoint y: 138, distance: 50.0
click at [439, 138] on input "Get a FREE Flower From Us On Ko-Fi! 🌻" at bounding box center [361, 134] width 153 height 23
click at [425, 135] on input "Get a FREE Flower From Us On Ko-Fi! 🌻" at bounding box center [361, 134] width 153 height 23
paste input "🌹"
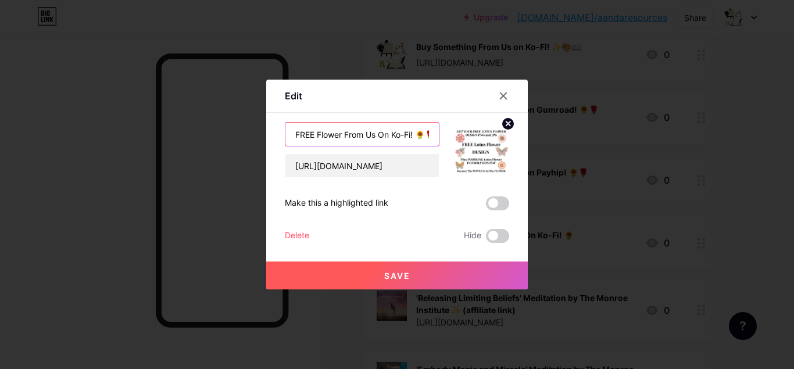
scroll to position [0, 34]
type input "Get a FREE Flower From Us On Ko-Fi! 🌻🌹"
drag, startPoint x: 396, startPoint y: 281, endPoint x: 374, endPoint y: 262, distance: 29.7
click at [396, 282] on button "Save" at bounding box center [396, 275] width 261 height 28
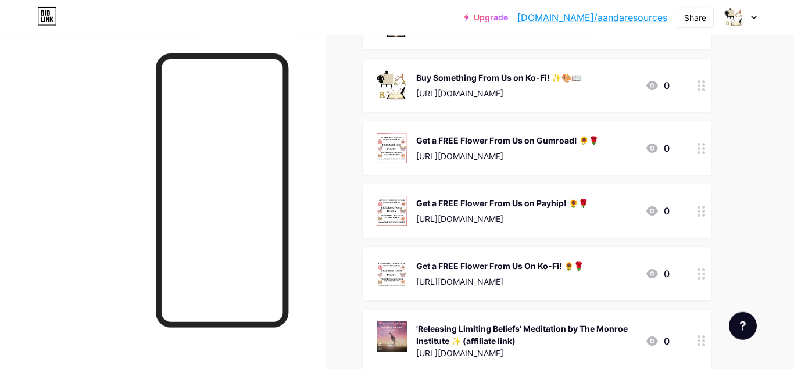
scroll to position [415, 0]
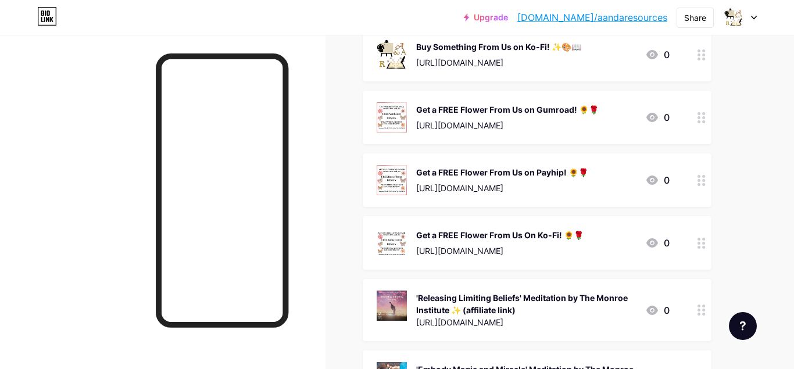
click at [704, 120] on circle at bounding box center [703, 121] width 3 height 3
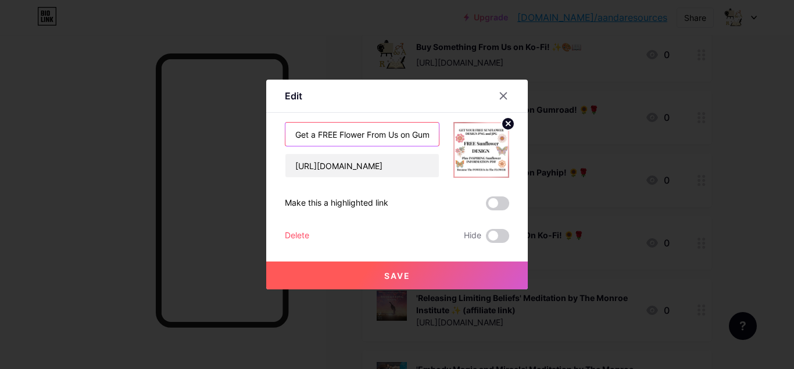
scroll to position [0, 48]
drag, startPoint x: 413, startPoint y: 137, endPoint x: 444, endPoint y: 136, distance: 30.8
click at [439, 136] on input "Get a FREE Flower From Us on Gumroad! 🌻🌹" at bounding box center [361, 134] width 153 height 23
click at [407, 133] on input "Get a FREE Flower From Us on Gumroad! 🌻🌹" at bounding box center [361, 134] width 153 height 23
click at [419, 134] on input "Get a FREE Flower From Us on Gumroad! 🌻🌹" at bounding box center [361, 134] width 153 height 23
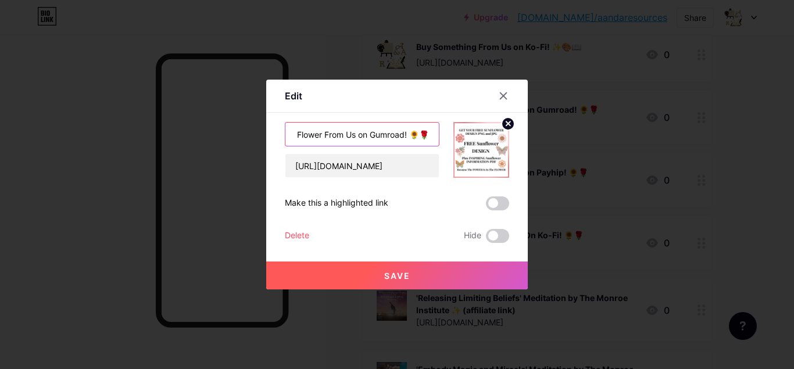
click at [417, 133] on input "Get a FREE Flower From Us on Gumroad! 🌻🌹" at bounding box center [361, 134] width 153 height 23
paste input "text"
drag, startPoint x: 404, startPoint y: 130, endPoint x: 435, endPoint y: 134, distance: 31.6
click at [435, 134] on input "Get a FREE Flower From Us on Gumroad! 🌻🪷🌹" at bounding box center [361, 134] width 153 height 23
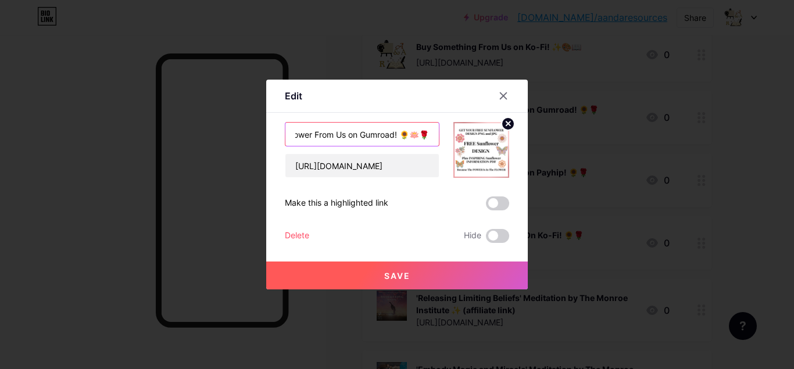
click at [415, 135] on input "Get a FREE Flower From Us on Gumroad! 🌻🪷🌹" at bounding box center [361, 134] width 153 height 23
click at [430, 134] on input "Get a FREE Flower From Us on Gumroad! 🌻🌹" at bounding box center [361, 134] width 153 height 23
paste input "🪷"
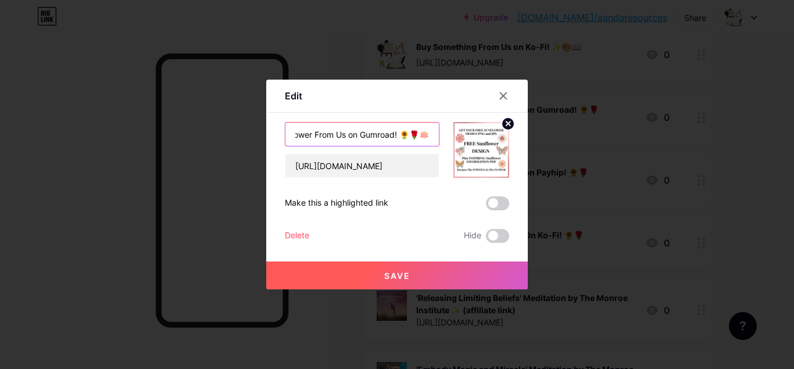
type input "Get a FREE Flower From Us on Gumroad! 🌻🌹🪷"
click at [413, 277] on button "Save" at bounding box center [396, 275] width 261 height 28
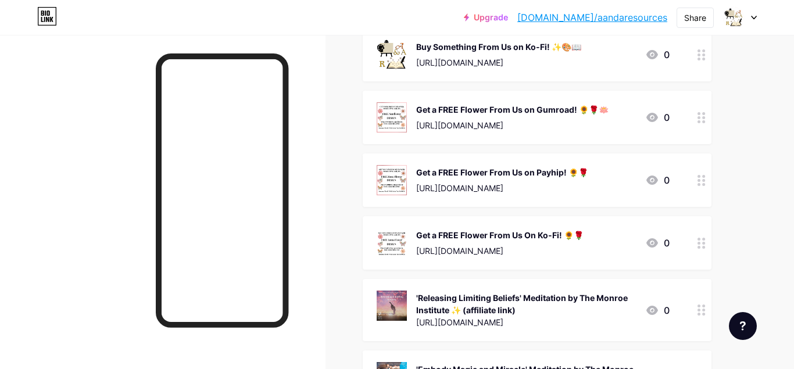
click at [699, 185] on circle at bounding box center [698, 184] width 3 height 3
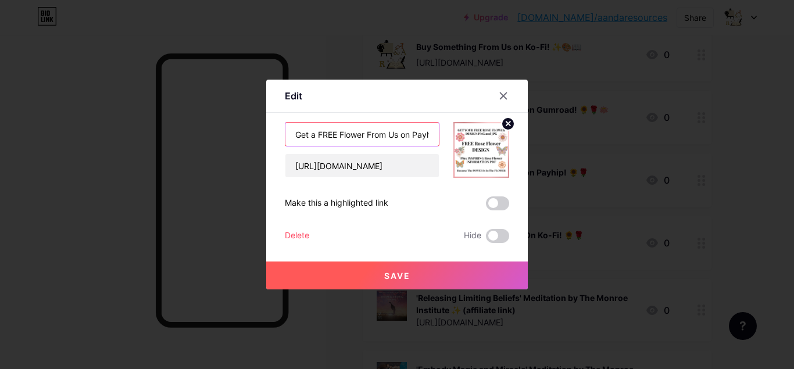
scroll to position [0, 38]
drag, startPoint x: 401, startPoint y: 137, endPoint x: 446, endPoint y: 136, distance: 45.3
click at [439, 136] on input "Get a FREE Flower From Us on Payhip! 🌻🌹" at bounding box center [361, 134] width 153 height 23
drag, startPoint x: 419, startPoint y: 132, endPoint x: 417, endPoint y: 144, distance: 12.5
click at [419, 133] on input "Get a FREE Flower From Us on Payhip! 🌻🌹" at bounding box center [361, 134] width 153 height 23
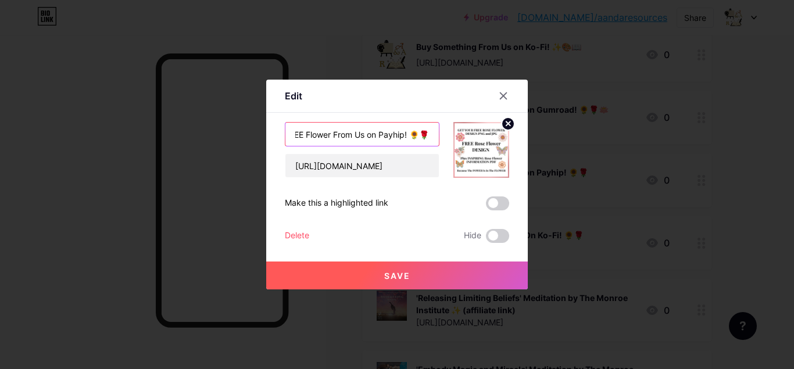
paste input "text"
type input "Get a FREE Flower From Us on Payhip! 🌻🪷🌹"
click at [396, 276] on span "Save" at bounding box center [397, 276] width 26 height 10
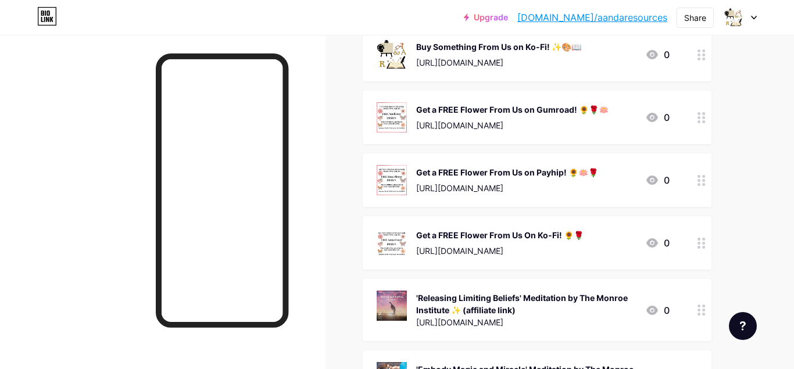
click at [701, 121] on icon at bounding box center [701, 117] width 8 height 11
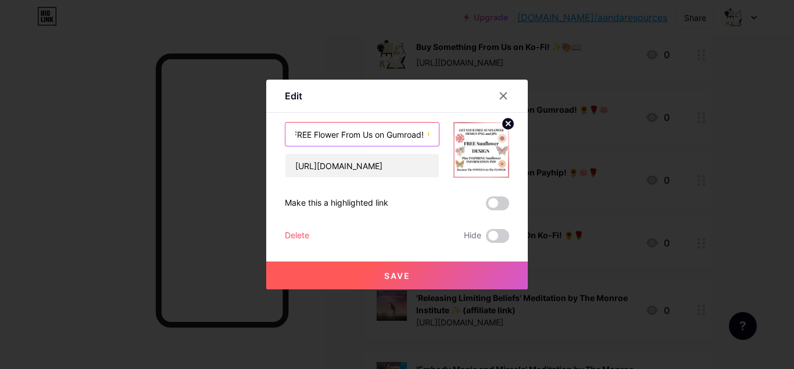
scroll to position [0, 59]
drag, startPoint x: 411, startPoint y: 135, endPoint x: 438, endPoint y: 135, distance: 26.7
click at [438, 135] on input "Get a FREE Flower From Us on Gumroad! 🌻🌹🪷" at bounding box center [361, 134] width 153 height 23
click at [428, 135] on input "Get a FREE Flower From Us on Gumroad! 🌻🌹🪷" at bounding box center [361, 134] width 153 height 23
drag, startPoint x: 430, startPoint y: 137, endPoint x: 422, endPoint y: 135, distance: 8.2
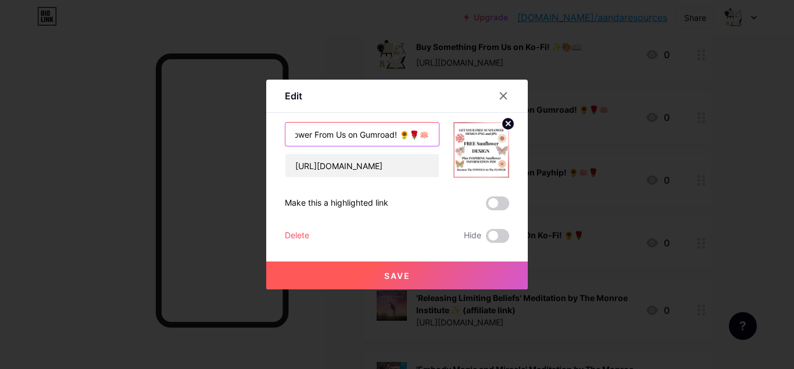
click at [422, 135] on input "Get a FREE Flower From Us on Gumroad! 🌻🌹🪷" at bounding box center [361, 134] width 153 height 23
click at [426, 131] on input "Get a FREE Flower From Us on Gumroad! 🌻🌹" at bounding box center [361, 134] width 153 height 23
click at [418, 137] on input "Get a FREE Flower From Us on Gumroad! 🌻🌹" at bounding box center [361, 134] width 153 height 23
click at [417, 134] on input "Get a FREE Flower From Us on Gumroad! 🌻🌹" at bounding box center [361, 134] width 153 height 23
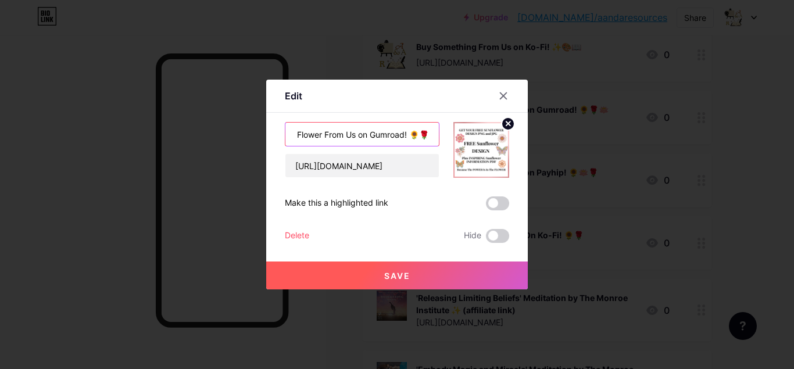
paste input "text"
type input "Get a FREE Flower From Us on Gumroad! 🌻🪷🌹"
click at [392, 271] on span "Save" at bounding box center [397, 276] width 26 height 10
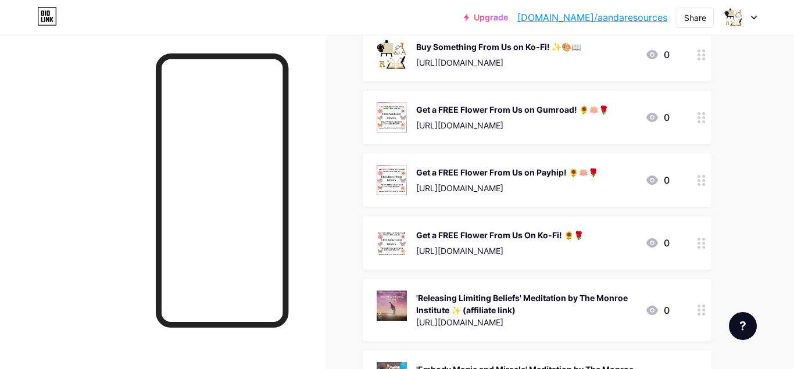
click at [698, 246] on circle at bounding box center [698, 247] width 3 height 3
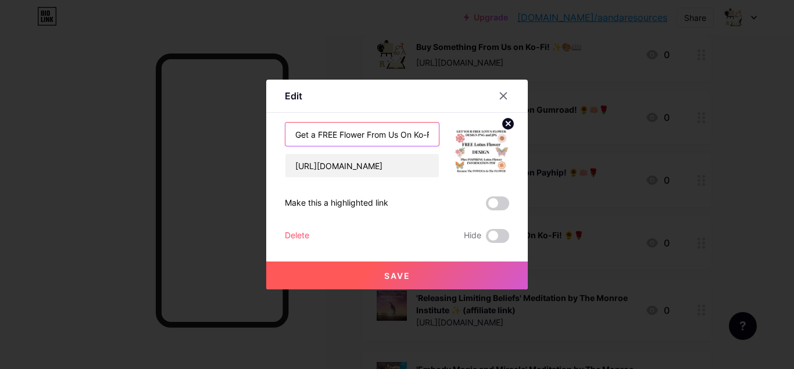
scroll to position [0, 34]
drag, startPoint x: 371, startPoint y: 141, endPoint x: 417, endPoint y: 135, distance: 45.7
click at [439, 141] on input "Get a FREE Flower From Us On Ko-Fi! 🌻🌹" at bounding box center [361, 134] width 153 height 23
click at [415, 134] on input "Get a FREE Flower From Us On Ko-Fi! 🌻🌹" at bounding box center [361, 134] width 153 height 23
click at [420, 134] on input "Get a FREE Flower From Us On Ko-Fi! 🌻🌹" at bounding box center [361, 134] width 153 height 23
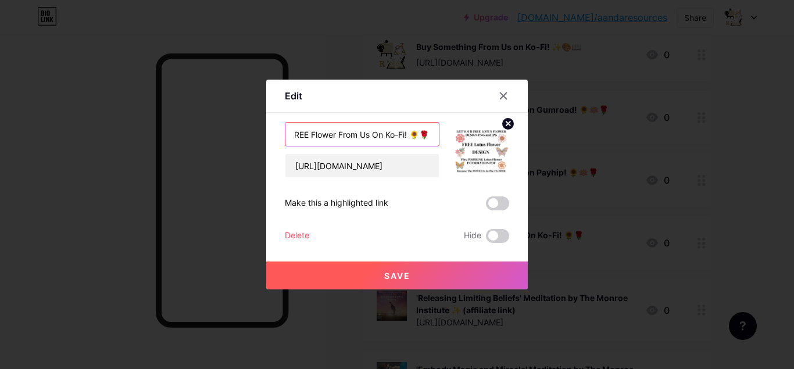
click at [418, 134] on input "Get a FREE Flower From Us On Ko-Fi! 🌻🌹" at bounding box center [361, 134] width 153 height 23
paste input "text"
type input "Get a FREE Flower From Us On Ko-Fi! 🌻🪷🌹"
click at [403, 283] on button "Save" at bounding box center [396, 275] width 261 height 28
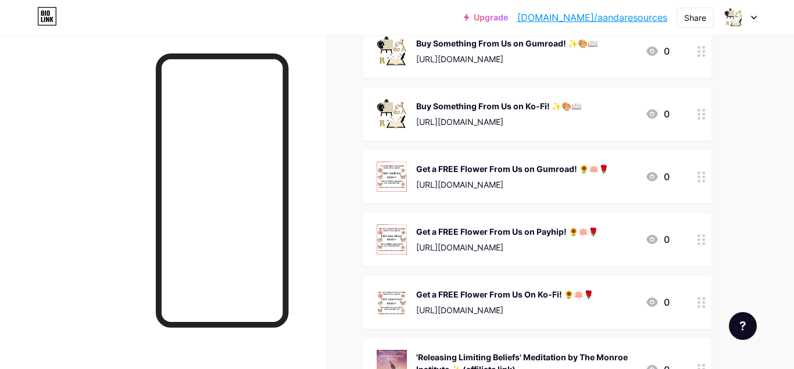
scroll to position [415, 0]
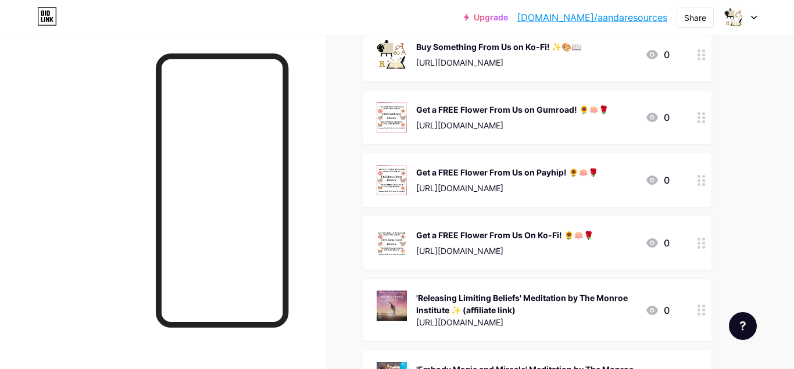
click at [765, 245] on div "Upgrade bio.link/aandar... bio.link/aandaresources Share Switch accounts Author…" at bounding box center [397, 102] width 794 height 1034
click at [745, 241] on div "Links Posts Design Subscribers Stats Settings + ADD LINK + ADD EMBED + Add head…" at bounding box center [380, 119] width 760 height 999
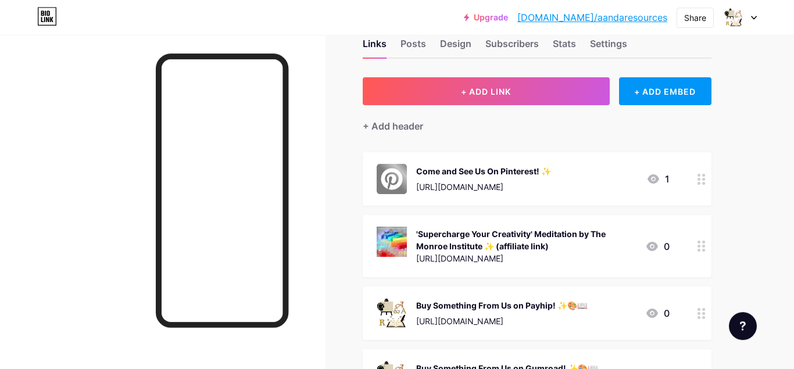
scroll to position [0, 0]
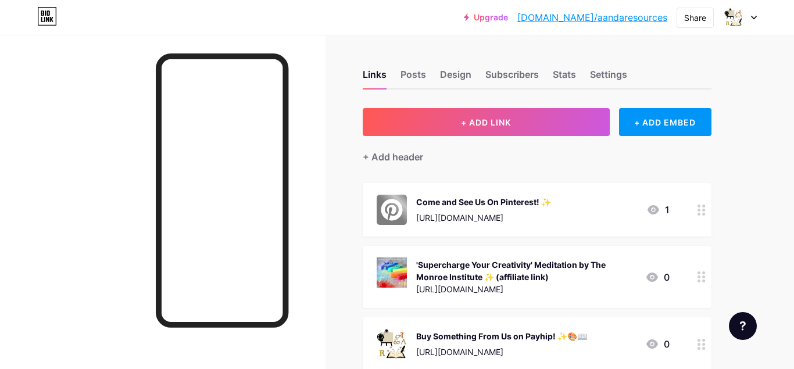
click at [757, 20] on div "Upgrade bio.link/aandar... bio.link/aandaresources Share Switch accounts Author…" at bounding box center [397, 17] width 794 height 21
click at [758, 17] on div "Upgrade bio.link/aandar... bio.link/aandaresources Share Switch accounts Author…" at bounding box center [397, 17] width 794 height 21
click at [758, 21] on div "Upgrade bio.link/aandar... bio.link/aandaresources Share Switch accounts Author…" at bounding box center [397, 17] width 794 height 21
click at [756, 20] on div at bounding box center [740, 17] width 34 height 21
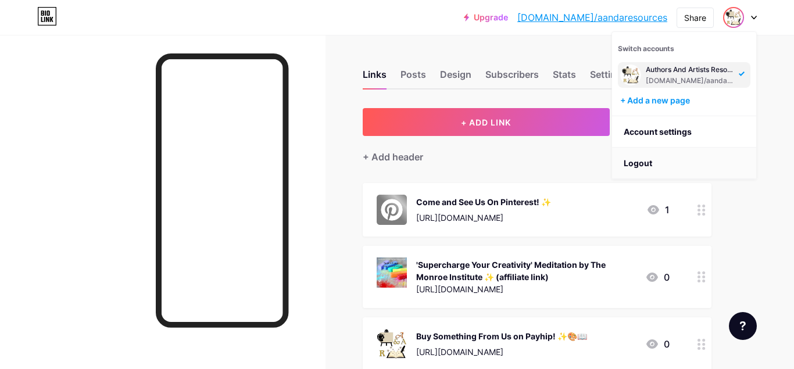
click at [639, 164] on li "Logout" at bounding box center [684, 163] width 144 height 31
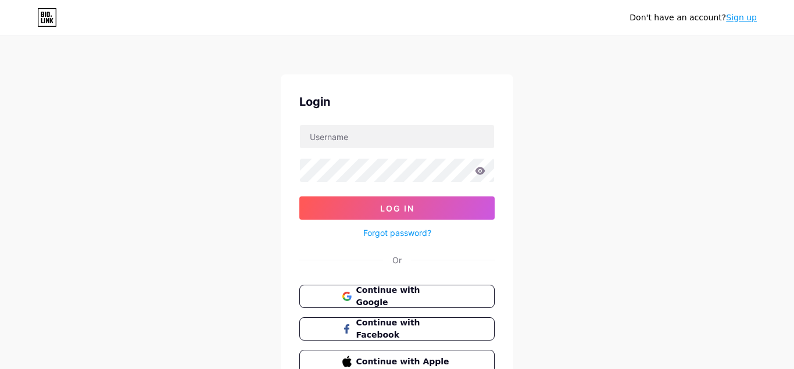
click at [608, 178] on div "Don't have an account? Sign up Login Log In Forgot password? Or Continue with G…" at bounding box center [397, 214] width 794 height 429
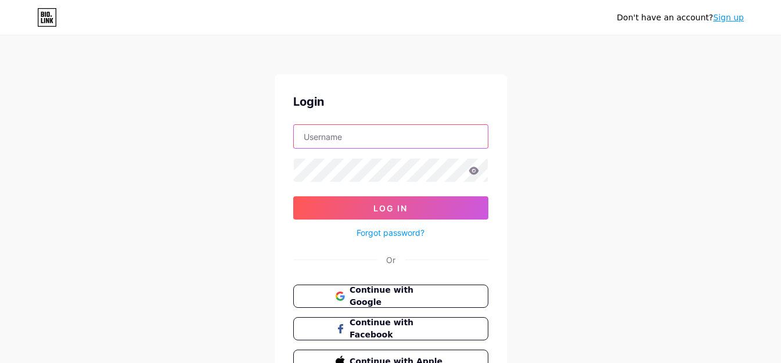
click at [366, 142] on input "text" at bounding box center [391, 136] width 194 height 23
type input "[EMAIL_ADDRESS][DOMAIN_NAME]"
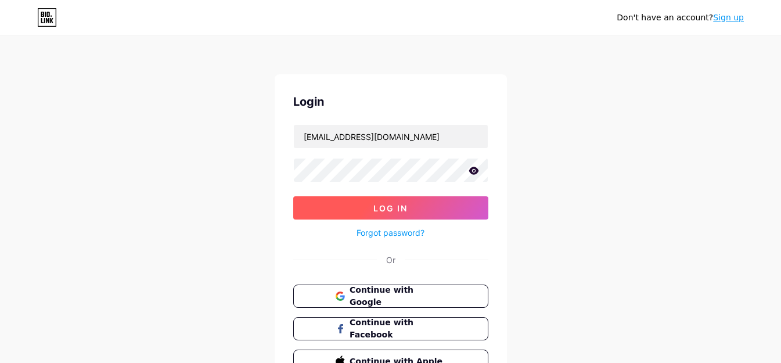
click at [350, 210] on button "Log In" at bounding box center [390, 207] width 195 height 23
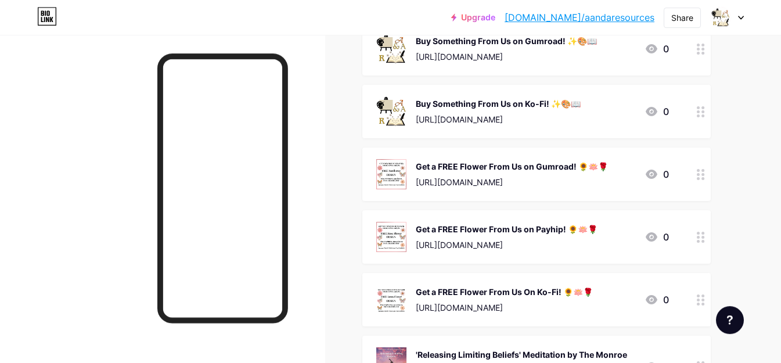
scroll to position [394, 0]
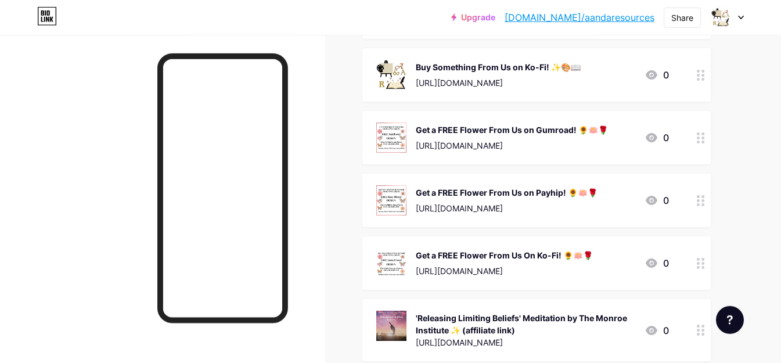
click at [707, 140] on div at bounding box center [701, 137] width 20 height 53
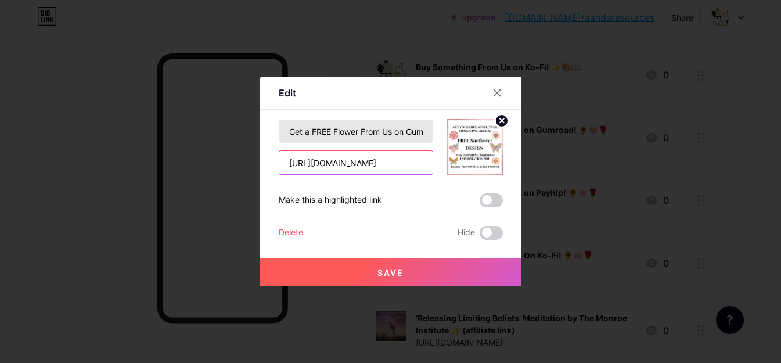
drag, startPoint x: 408, startPoint y: 162, endPoint x: 404, endPoint y: 141, distance: 21.9
click at [407, 162] on input "[URL][DOMAIN_NAME]" at bounding box center [355, 162] width 153 height 23
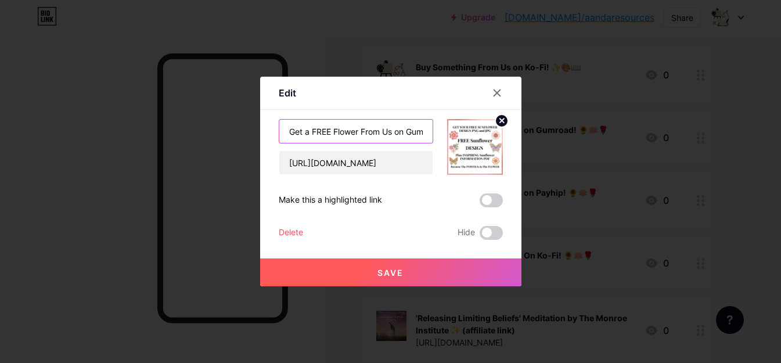
click at [403, 132] on input "Get a FREE Flower From Us on Gumroad! 🌻🪷🌹" at bounding box center [355, 131] width 153 height 23
drag, startPoint x: 400, startPoint y: 132, endPoint x: 433, endPoint y: 130, distance: 33.2
click at [433, 130] on input "Get a FREE Flower From Us on Gumroad! 🌻🪷🌹" at bounding box center [355, 131] width 153 height 23
click at [393, 131] on input "Get a FREE Flower From Us on Gumroad! 🌻🪷🌹" at bounding box center [355, 131] width 153 height 23
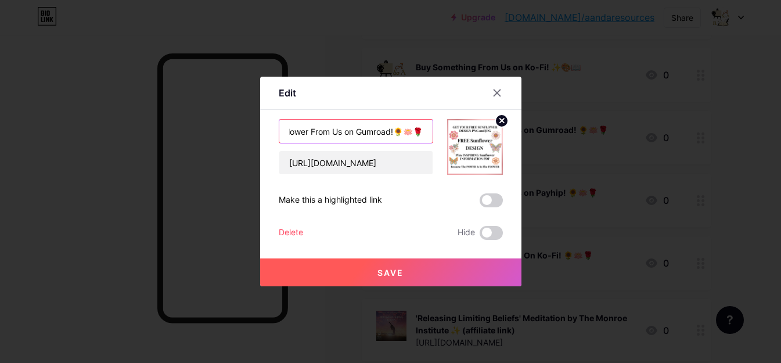
scroll to position [0, 56]
click at [416, 132] on input "Get a FREE Flower From Us on Gumroad!🌻🪷🌹" at bounding box center [355, 131] width 153 height 23
click at [412, 131] on input "Get a FREE Flower From Us on Gumroad!🌻🪷🌹" at bounding box center [355, 131] width 153 height 23
click at [411, 131] on input "Get a FREE Flower From Us on Gumroad!🌻🪷🌹" at bounding box center [355, 131] width 153 height 23
click at [400, 132] on input "Get a FREE Flower From Us on Gumroad!🌻🪷🌹" at bounding box center [355, 131] width 153 height 23
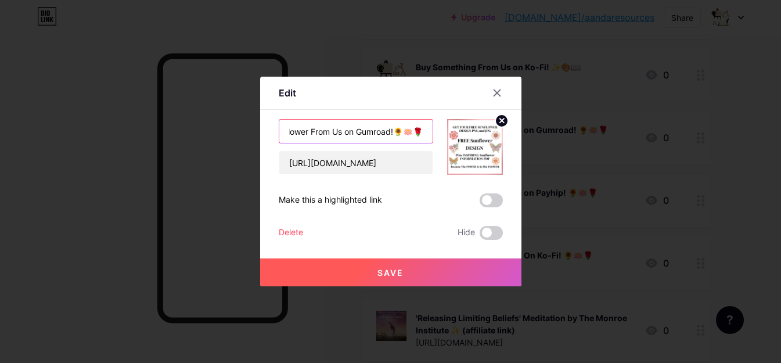
click at [400, 133] on input "Get a FREE Flower From Us on Gumroad!🌻🪷🌹" at bounding box center [355, 131] width 153 height 23
click at [397, 132] on input "Get a FREE Flower From Us on Gumroad!🌻🪷🌹" at bounding box center [355, 131] width 153 height 23
click at [402, 132] on input "Get a FREE Flower From Us on Gumroad!🌻🪷🌹" at bounding box center [355, 131] width 153 height 23
click at [392, 130] on input "Get a FREE Flower From Us on Gumroad!🌻🪷🌹" at bounding box center [355, 131] width 153 height 23
click at [391, 130] on input "Get a FREE Flower From Us on Gumroad!🌻🪷🌹" at bounding box center [355, 131] width 153 height 23
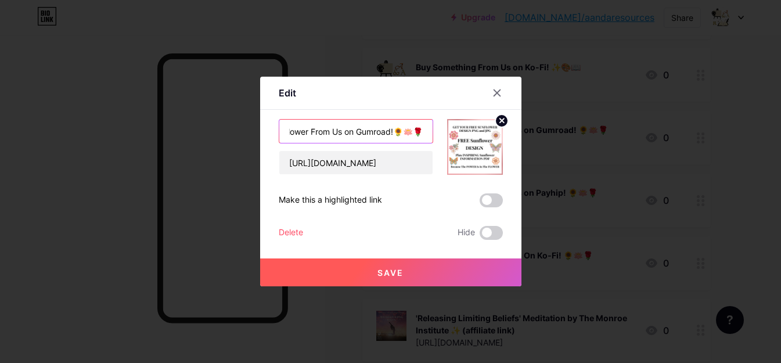
type input "Get a FREE Flower From Us on Gumroad!🌻🪷🌹"
click at [389, 267] on button "Save" at bounding box center [390, 273] width 261 height 28
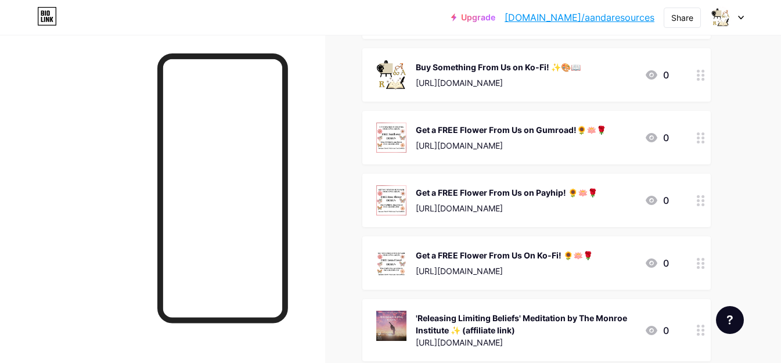
click at [741, 20] on div at bounding box center [727, 17] width 34 height 21
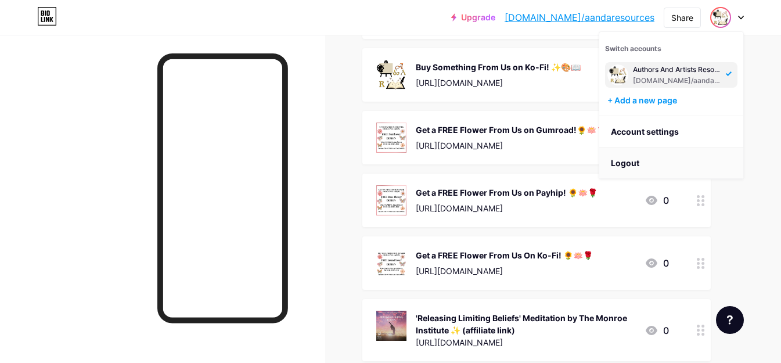
click at [629, 161] on li "Logout" at bounding box center [672, 163] width 144 height 31
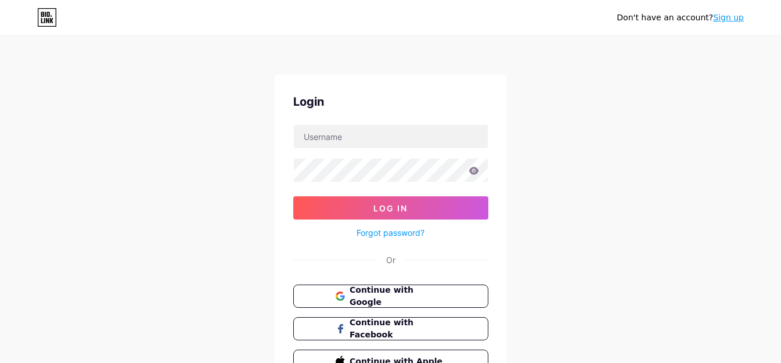
click at [607, 198] on div "Don't have an account? Sign up Login Log In Forgot password? Or Continue with G…" at bounding box center [390, 214] width 781 height 429
click at [401, 141] on input "text" at bounding box center [391, 136] width 194 height 23
type input "[EMAIL_ADDRESS][DOMAIN_NAME]"
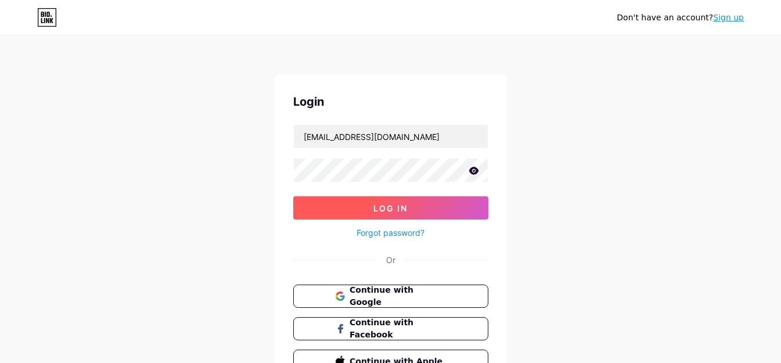
click at [380, 201] on button "Log In" at bounding box center [390, 207] width 195 height 23
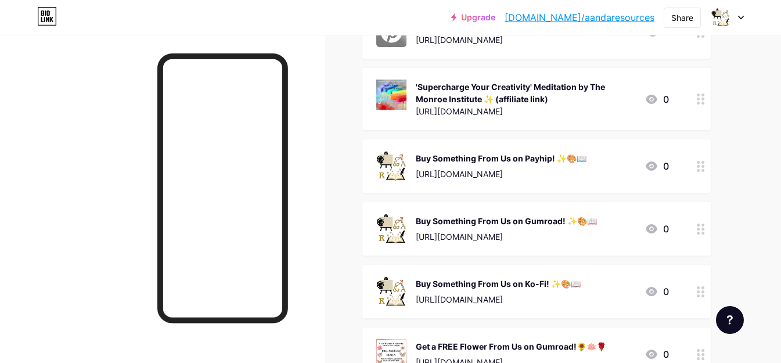
scroll to position [296, 0]
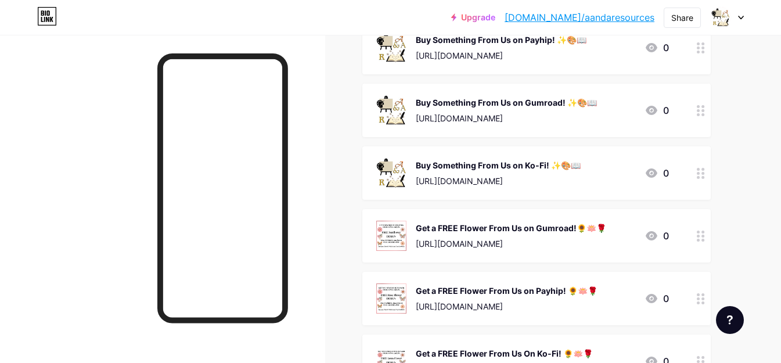
click at [705, 240] on circle at bounding box center [703, 240] width 3 height 3
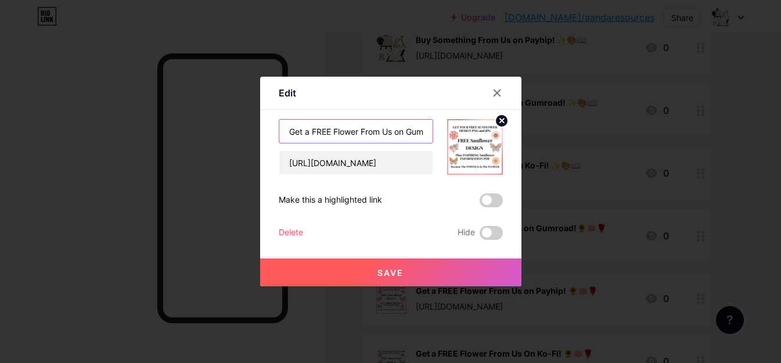
click at [313, 132] on input "Get a FREE Flower From Us on Gumroad!🌻🪷🌹" at bounding box center [355, 131] width 153 height 23
type input "Get FREE Flower From Us on Gumroad!🌻🪷🌹"
click at [355, 267] on button "Save" at bounding box center [390, 273] width 261 height 28
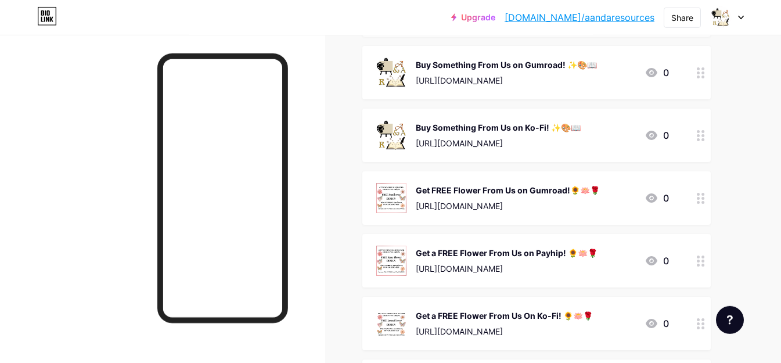
scroll to position [356, 0]
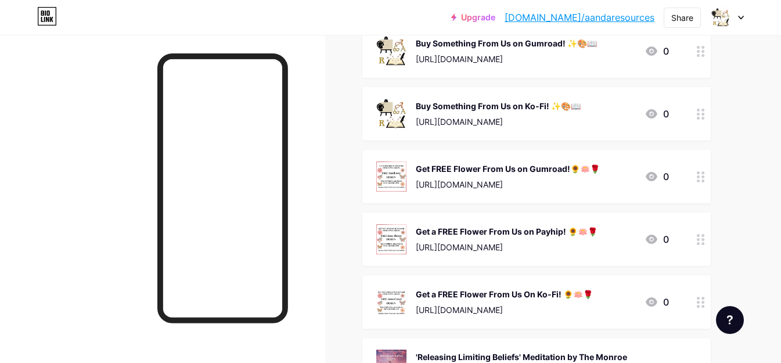
click at [738, 168] on div "Links Posts Design Subscribers Stats Settings + ADD LINK + ADD EMBED + Add head…" at bounding box center [380, 178] width 760 height 999
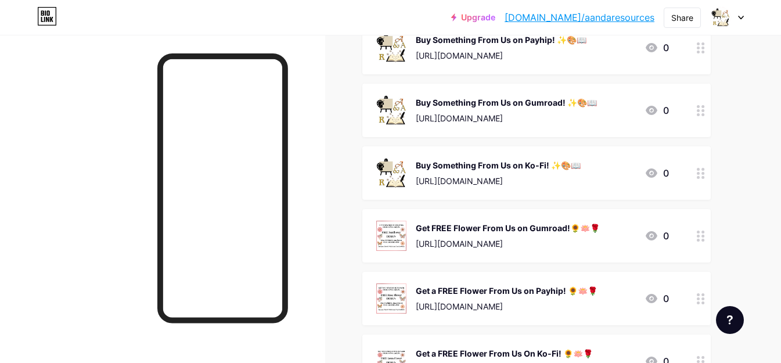
scroll to position [237, 0]
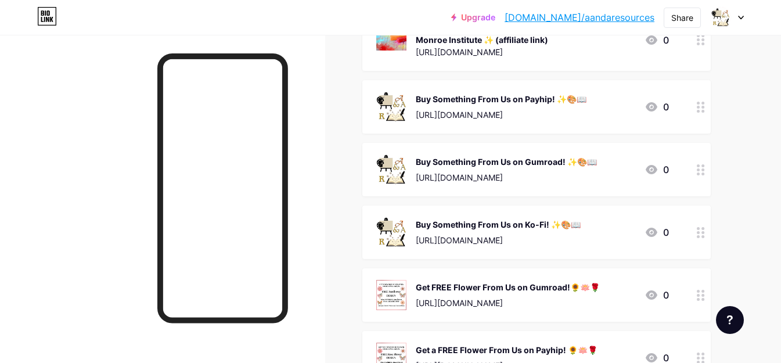
click at [706, 169] on div at bounding box center [701, 169] width 20 height 53
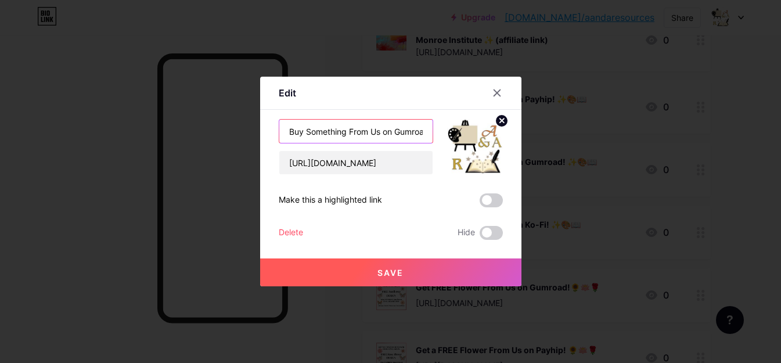
scroll to position [0, 46]
drag, startPoint x: 392, startPoint y: 130, endPoint x: 435, endPoint y: 134, distance: 43.8
click at [433, 134] on input "Buy Something From Us on Gumroad! ✨🎨📖" at bounding box center [355, 131] width 153 height 23
click at [410, 138] on input "Buy Something From Us on Gumroad! ✨🎨📖" at bounding box center [355, 131] width 153 height 23
click at [395, 134] on input "Buy Something From Us on Gumroad! ✨🎨📖" at bounding box center [355, 131] width 153 height 23
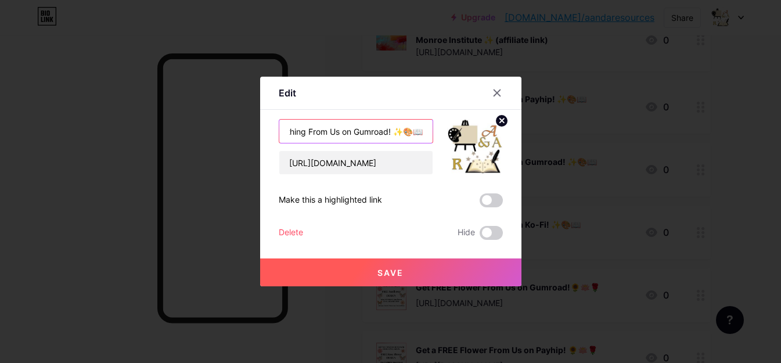
click at [389, 132] on input "Buy Something From Us on Gumroad! ✨🎨📖" at bounding box center [355, 131] width 153 height 23
click at [496, 93] on icon at bounding box center [497, 92] width 9 height 9
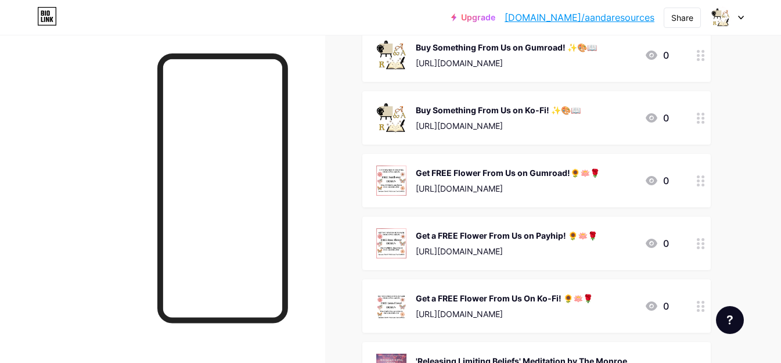
scroll to position [356, 0]
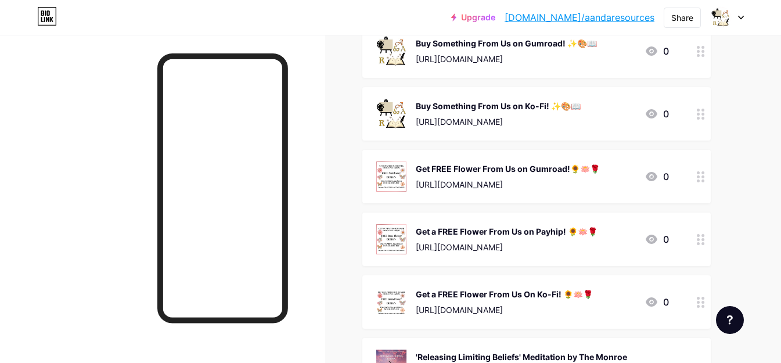
click at [702, 181] on icon at bounding box center [701, 176] width 8 height 11
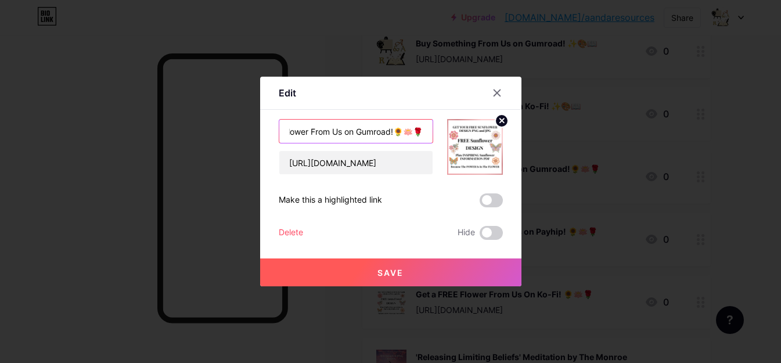
scroll to position [0, 49]
drag, startPoint x: 389, startPoint y: 132, endPoint x: 433, endPoint y: 132, distance: 43.6
click at [433, 132] on input "Get FREE Flower From Us on Gumroad!🌻🪷🌹" at bounding box center [355, 131] width 153 height 23
click at [408, 132] on input "Get FREE Flower From Us on Gumroad!🌻🪷🌹" at bounding box center [355, 131] width 153 height 23
click at [392, 130] on input "Get FREE Flower From Us on Gumroad!🌻🪷🌹" at bounding box center [355, 131] width 153 height 23
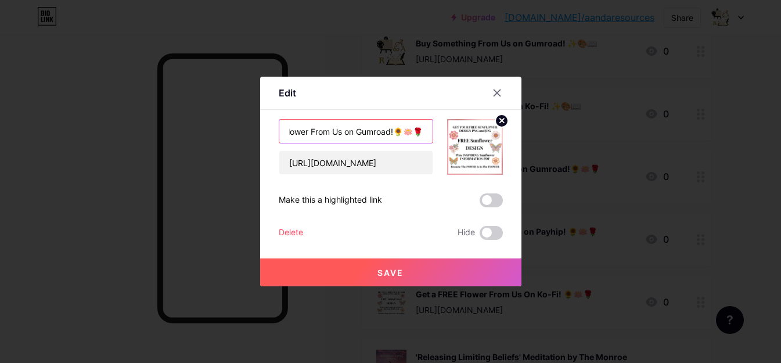
click at [392, 131] on input "Get FREE Flower From Us on Gumroad!🌻🪷🌹" at bounding box center [355, 131] width 153 height 23
type input "Get FREE Flower From Us on Gumroad! 🌻🪷🌹"
click at [384, 268] on span "Save" at bounding box center [391, 273] width 26 height 10
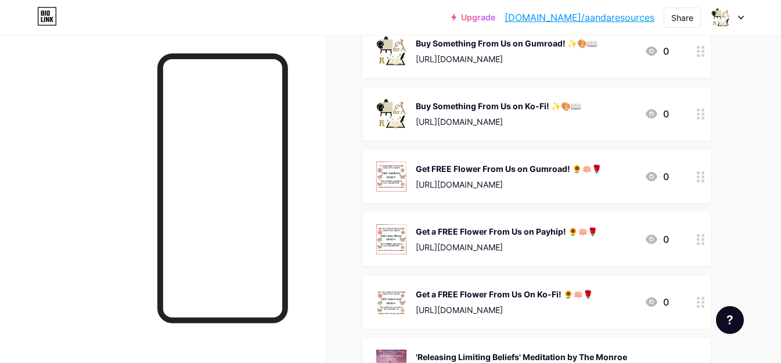
click at [755, 216] on div "Links Posts Design Subscribers Stats Settings + ADD LINK + ADD EMBED + Add head…" at bounding box center [380, 178] width 760 height 999
click at [740, 21] on div at bounding box center [727, 17] width 34 height 21
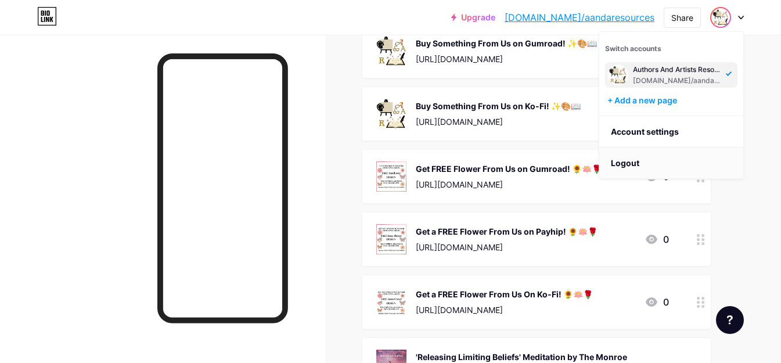
click at [643, 165] on li "Logout" at bounding box center [672, 163] width 144 height 31
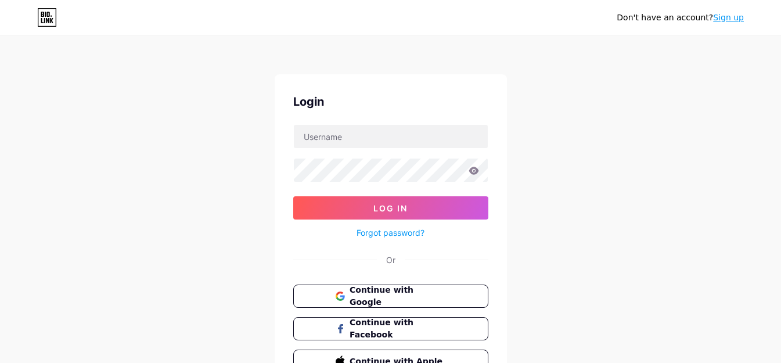
click at [724, 163] on div "Don't have an account? Sign up Login Log In Forgot password? Or Continue with G…" at bounding box center [390, 214] width 781 height 429
